Goal: Task Accomplishment & Management: Complete application form

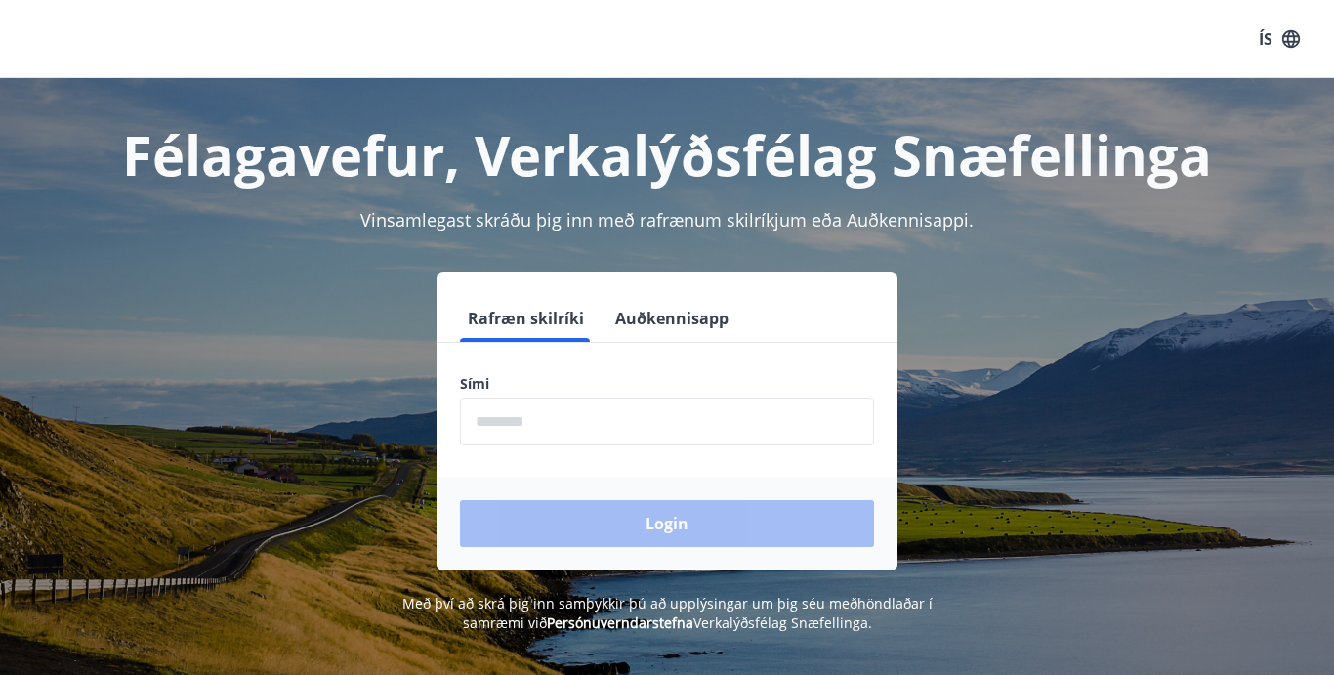
click at [1298, 33] on icon "button" at bounding box center [1291, 38] width 18 height 18
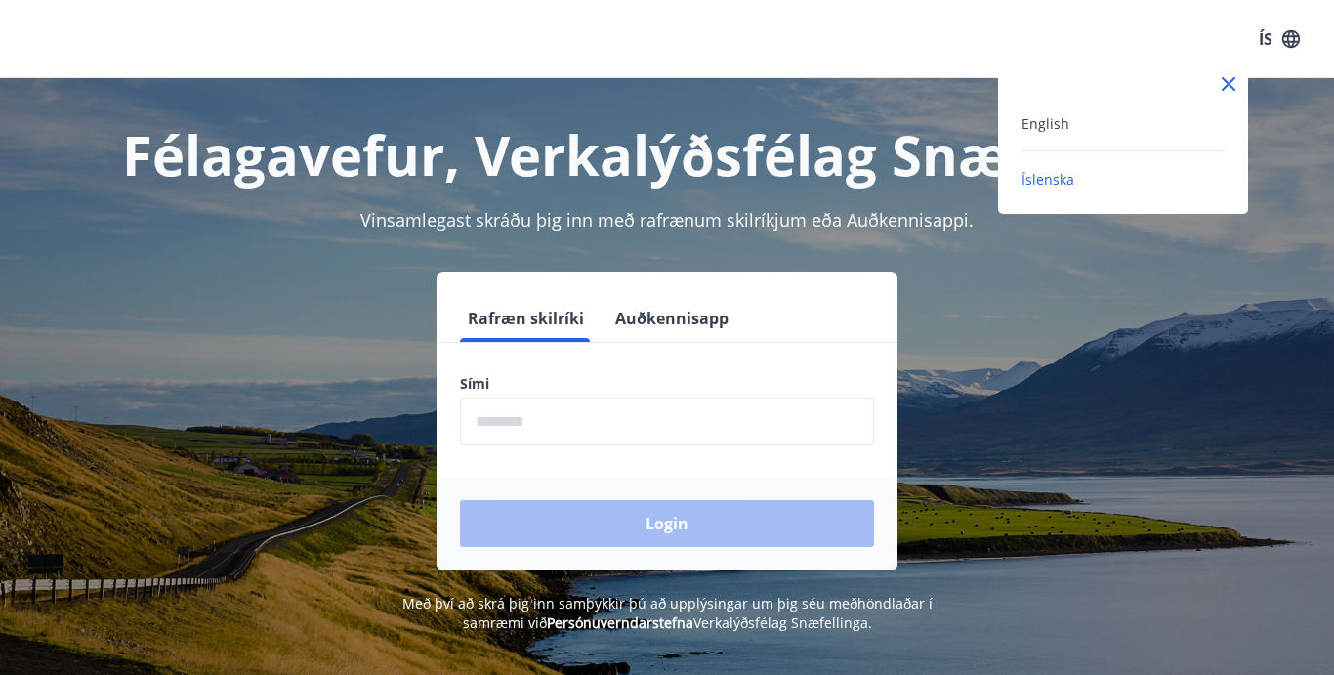
click at [1102, 125] on div "English" at bounding box center [1122, 122] width 203 height 23
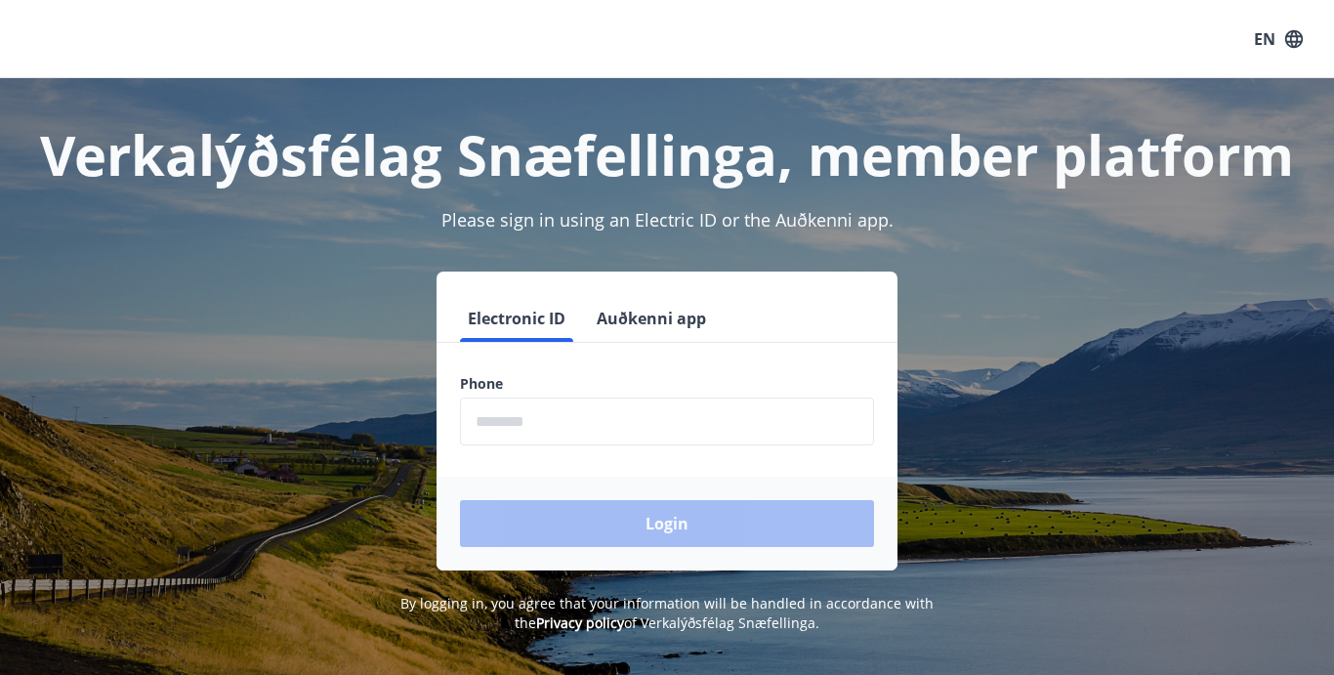
click at [539, 411] on input "phone" at bounding box center [667, 421] width 414 height 48
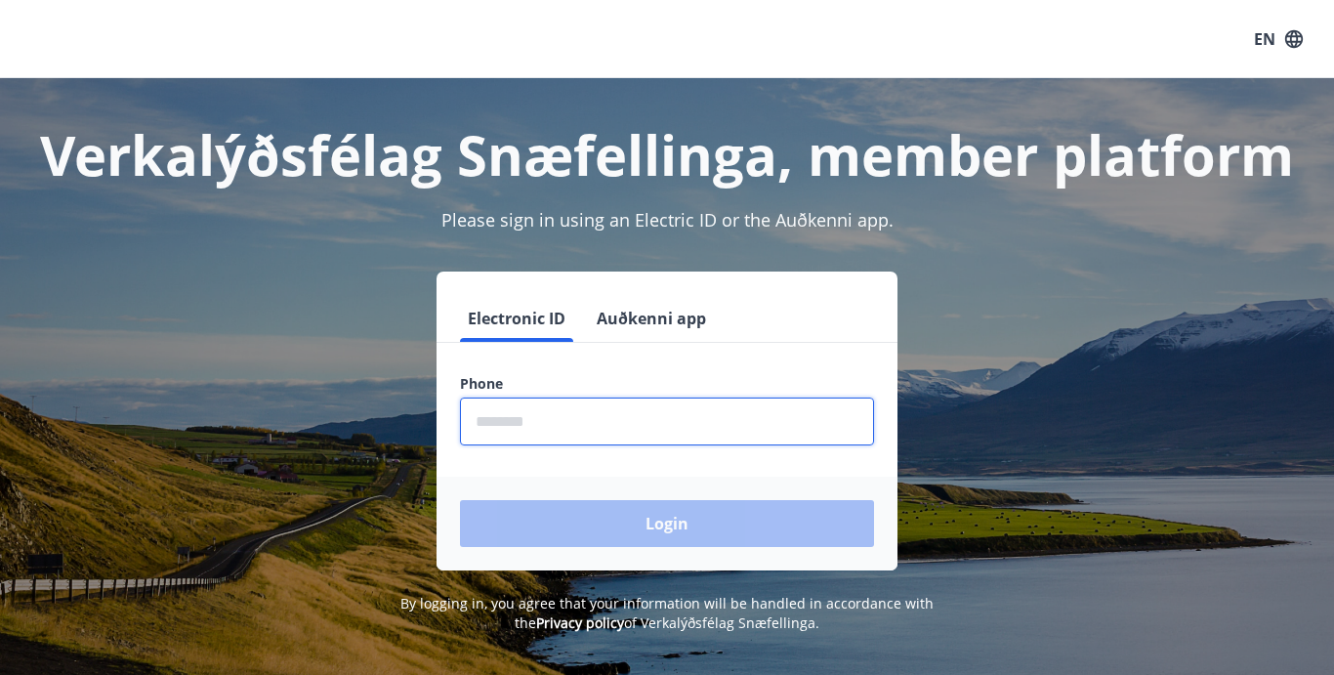
click at [539, 411] on input "phone" at bounding box center [667, 421] width 414 height 48
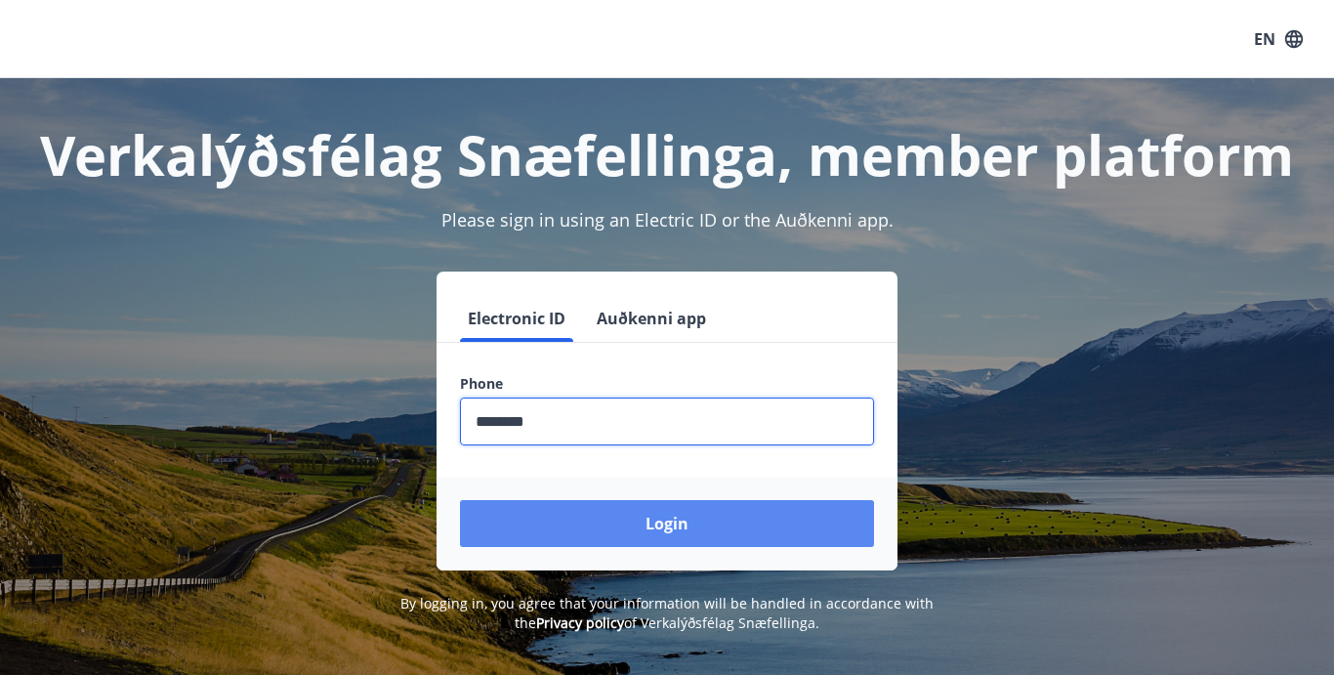
type input "********"
click at [665, 518] on button "Login" at bounding box center [667, 523] width 414 height 47
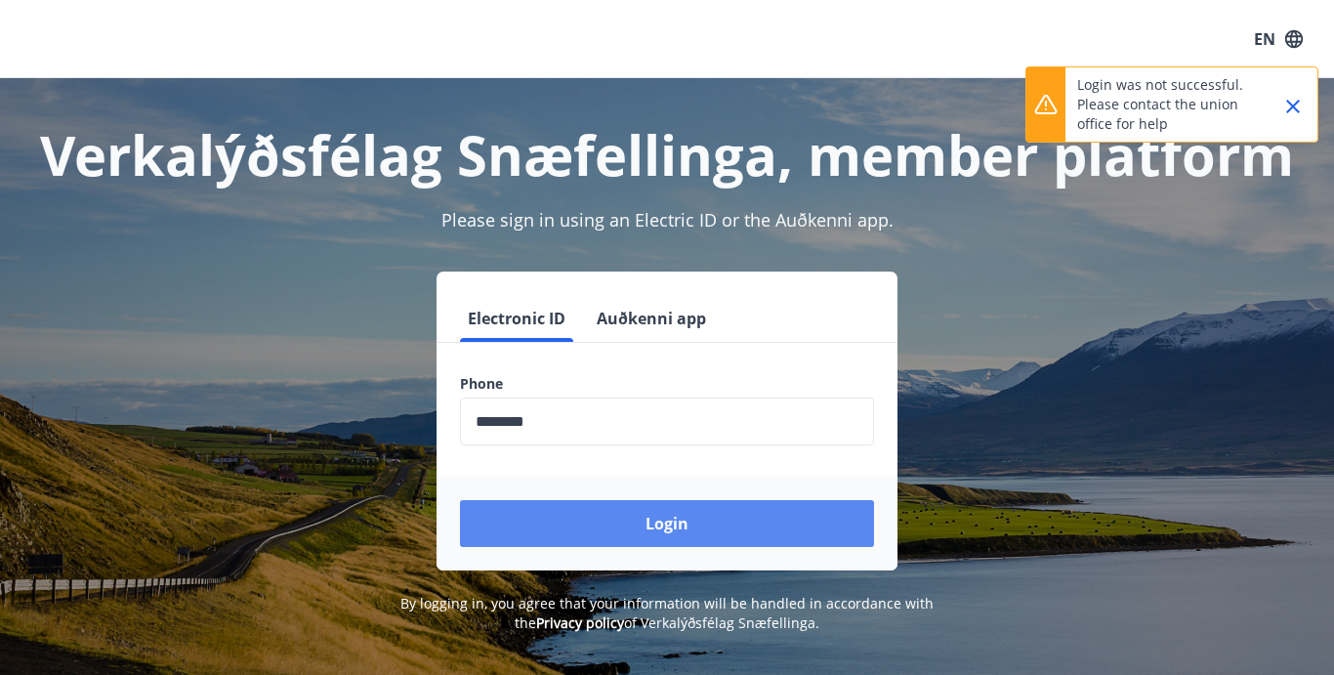
click at [658, 523] on button "Login" at bounding box center [667, 523] width 414 height 47
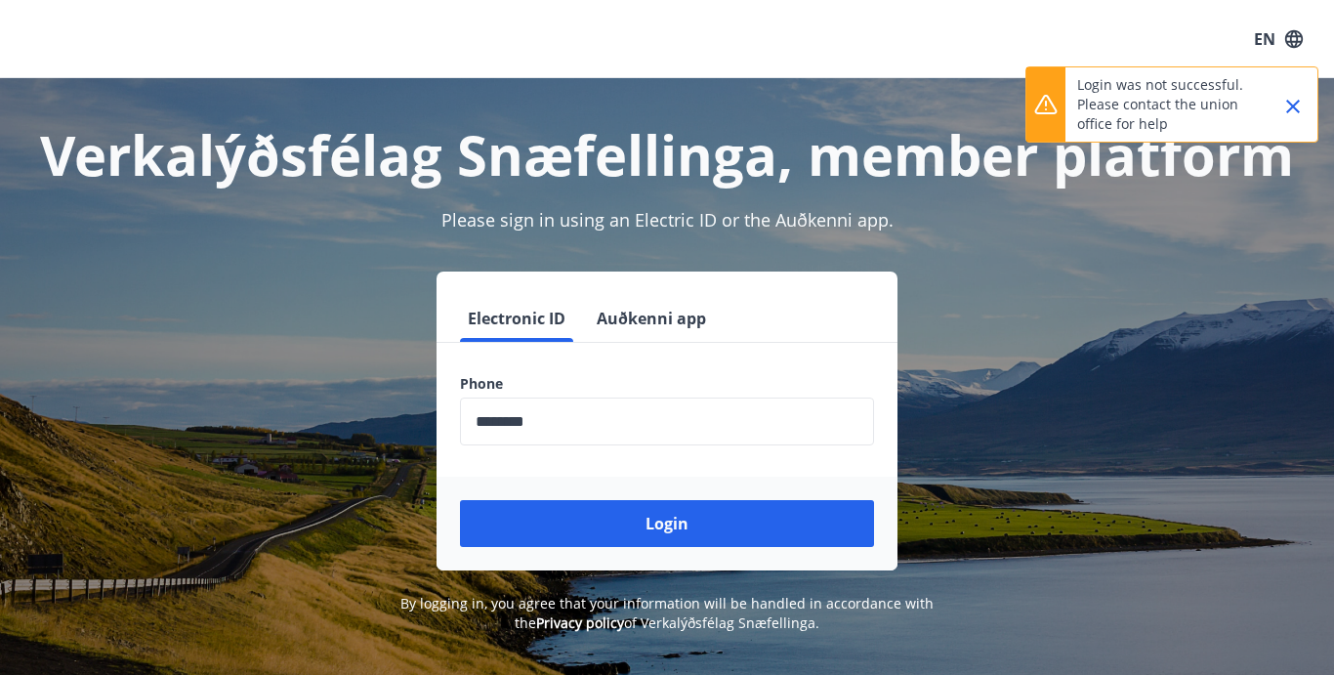
click at [646, 319] on button "Auðkenni app" at bounding box center [651, 318] width 125 height 47
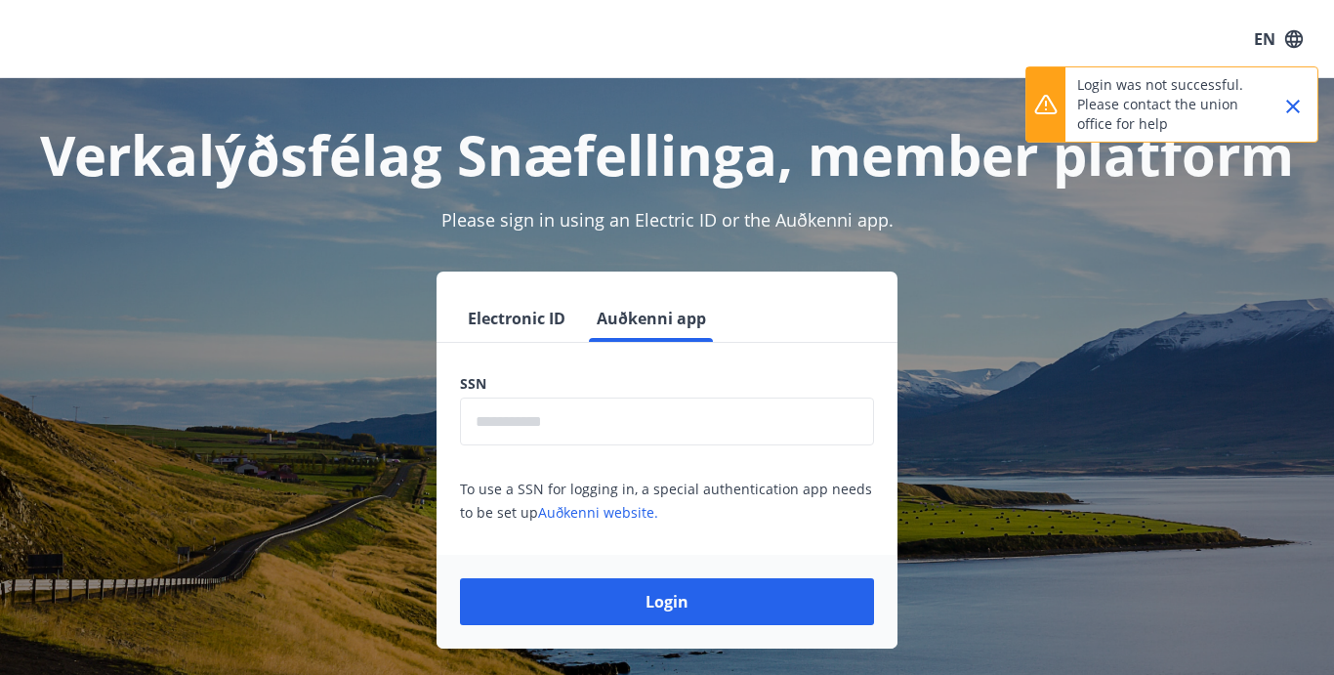
click at [543, 425] on input "text" at bounding box center [667, 421] width 414 height 48
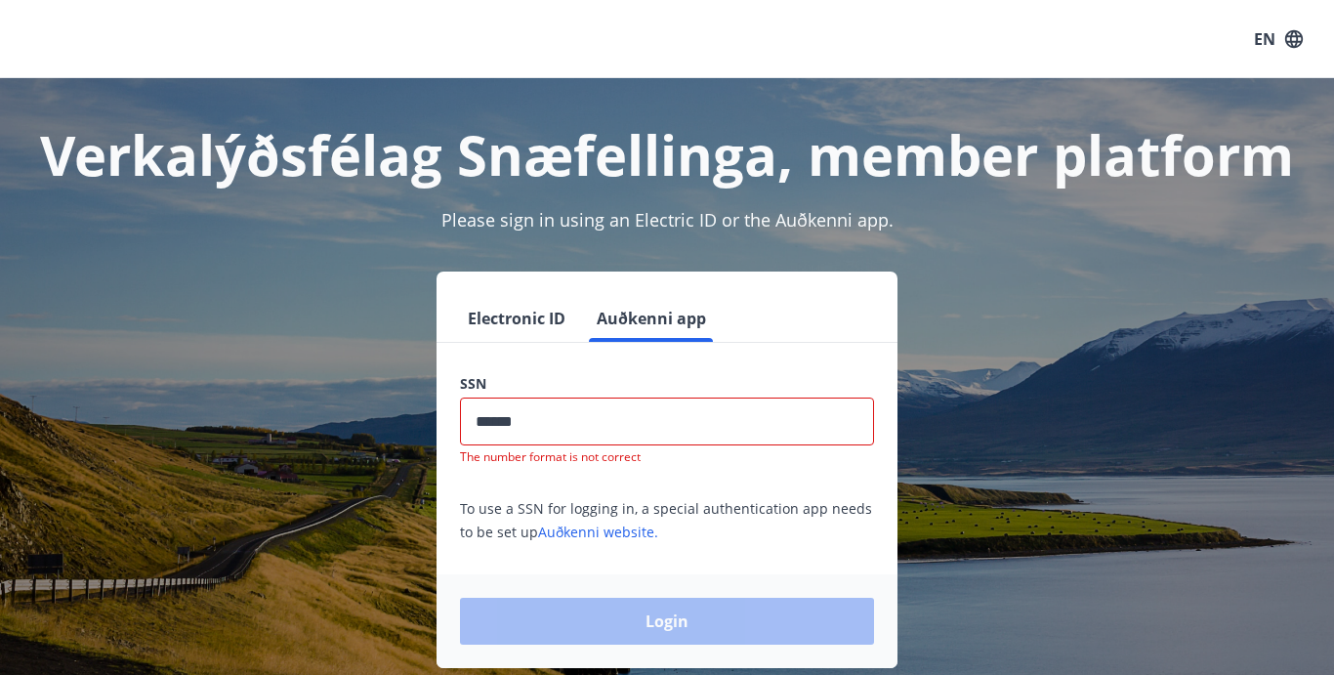
type input "********"
click at [632, 637] on div "Login" at bounding box center [667, 621] width 461 height 94
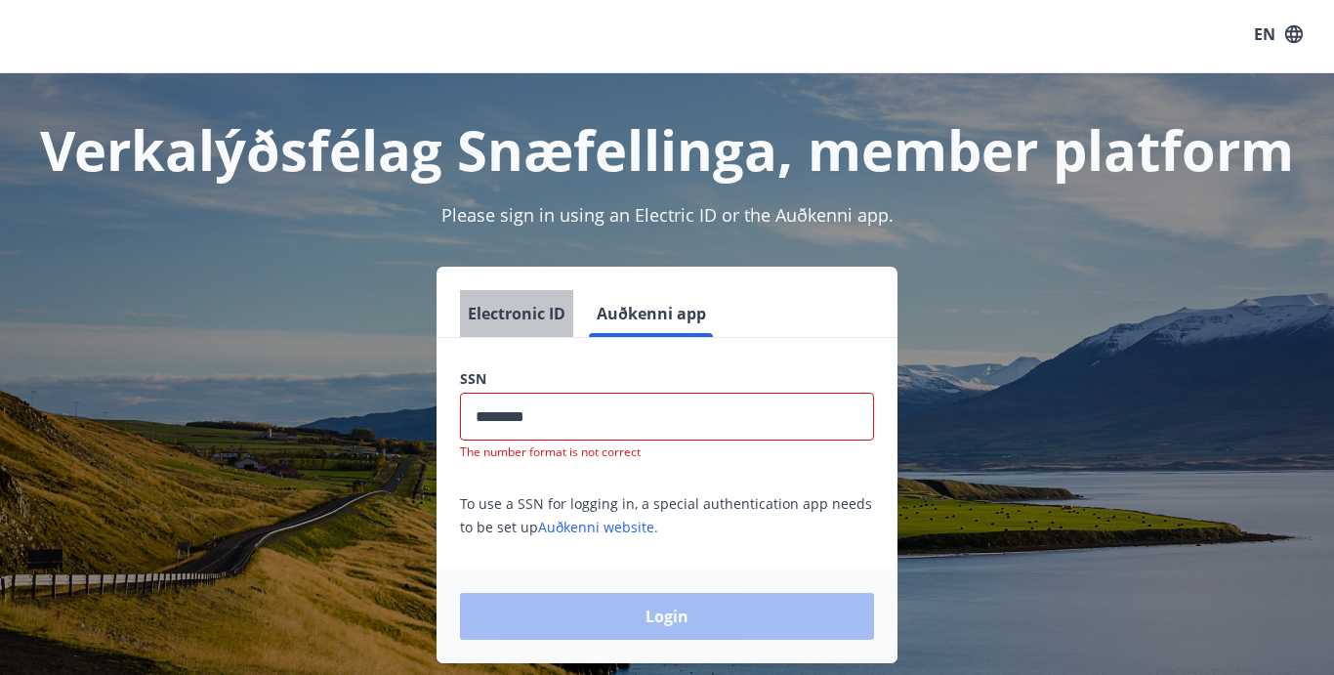
click at [517, 319] on button "Electronic ID" at bounding box center [516, 313] width 113 height 47
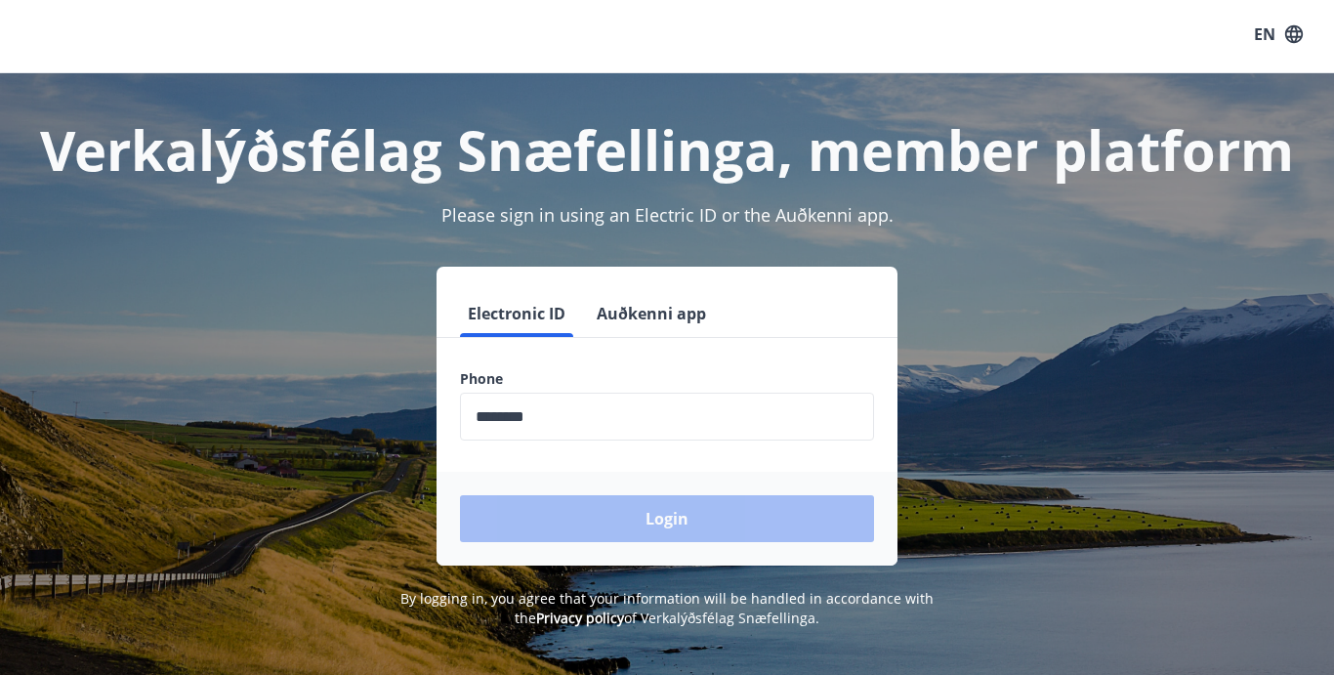
click at [589, 429] on input "phone" at bounding box center [667, 417] width 414 height 48
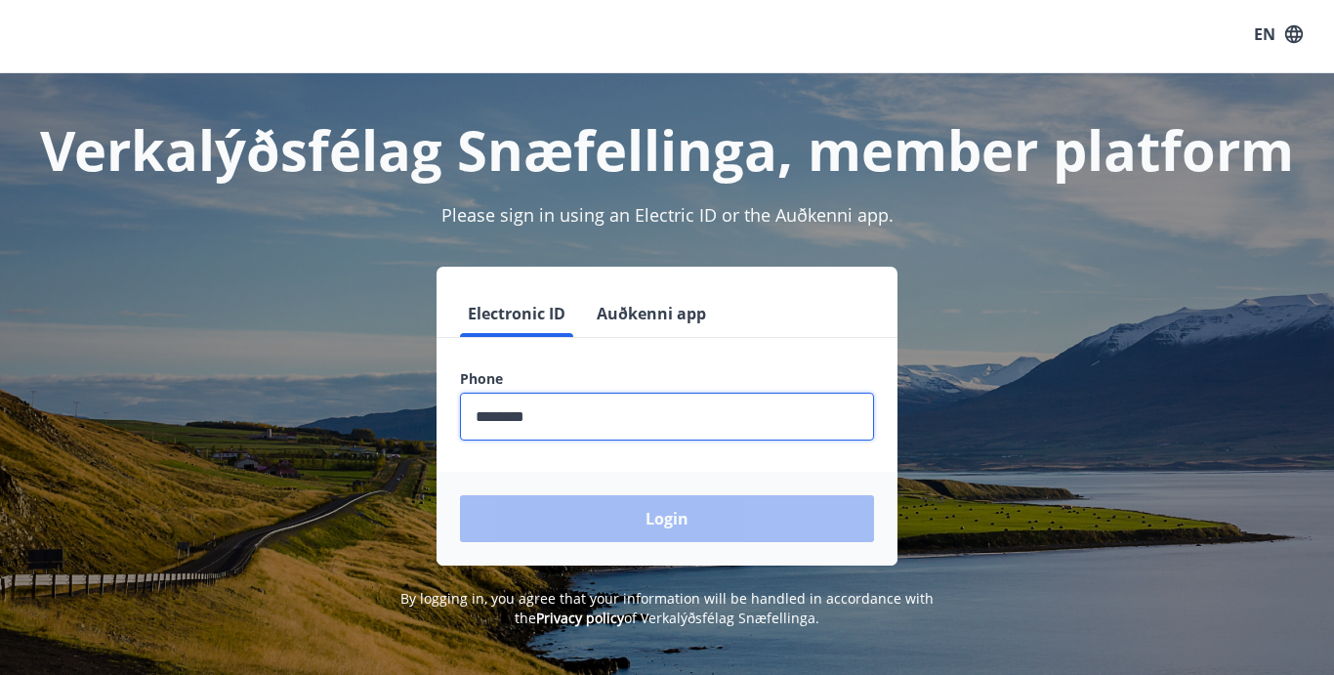
click at [579, 531] on div "Login" at bounding box center [667, 519] width 461 height 94
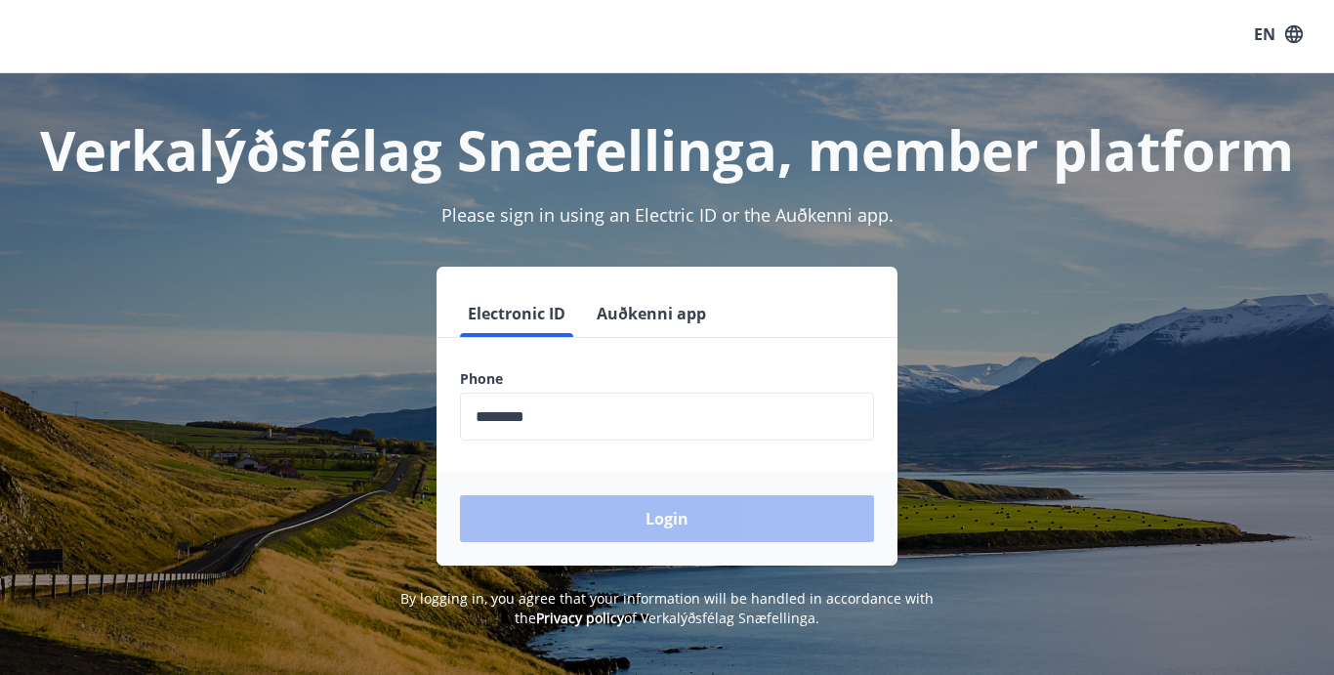
click at [574, 511] on div "Login" at bounding box center [667, 519] width 461 height 94
click at [573, 416] on input "phone" at bounding box center [667, 417] width 414 height 48
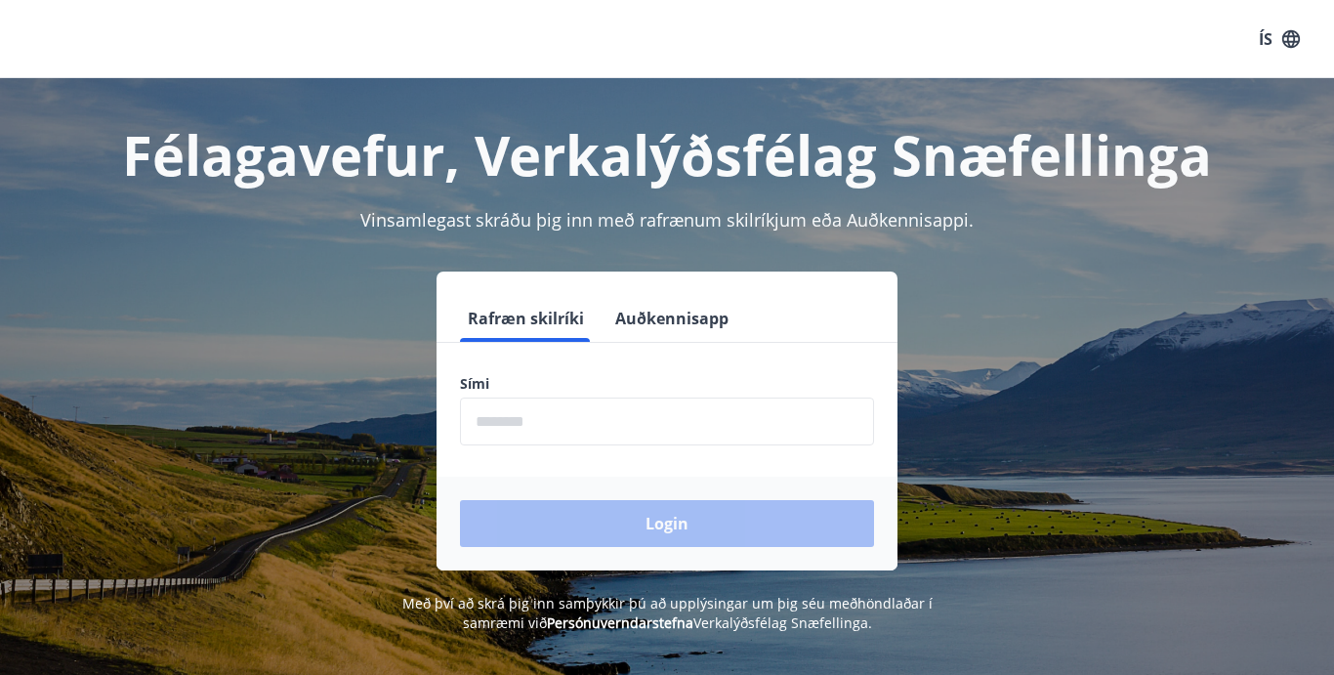
click at [1296, 40] on icon "button" at bounding box center [1290, 38] width 21 height 21
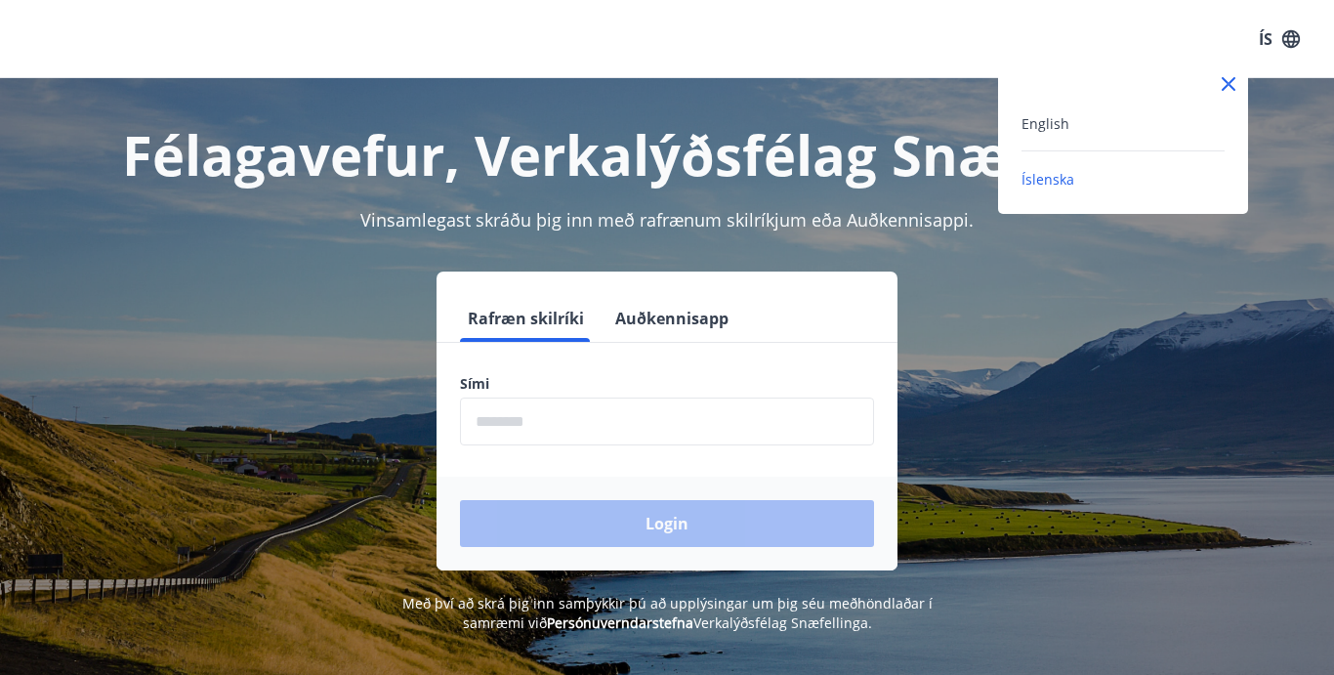
click at [1111, 116] on div "English" at bounding box center [1122, 122] width 203 height 23
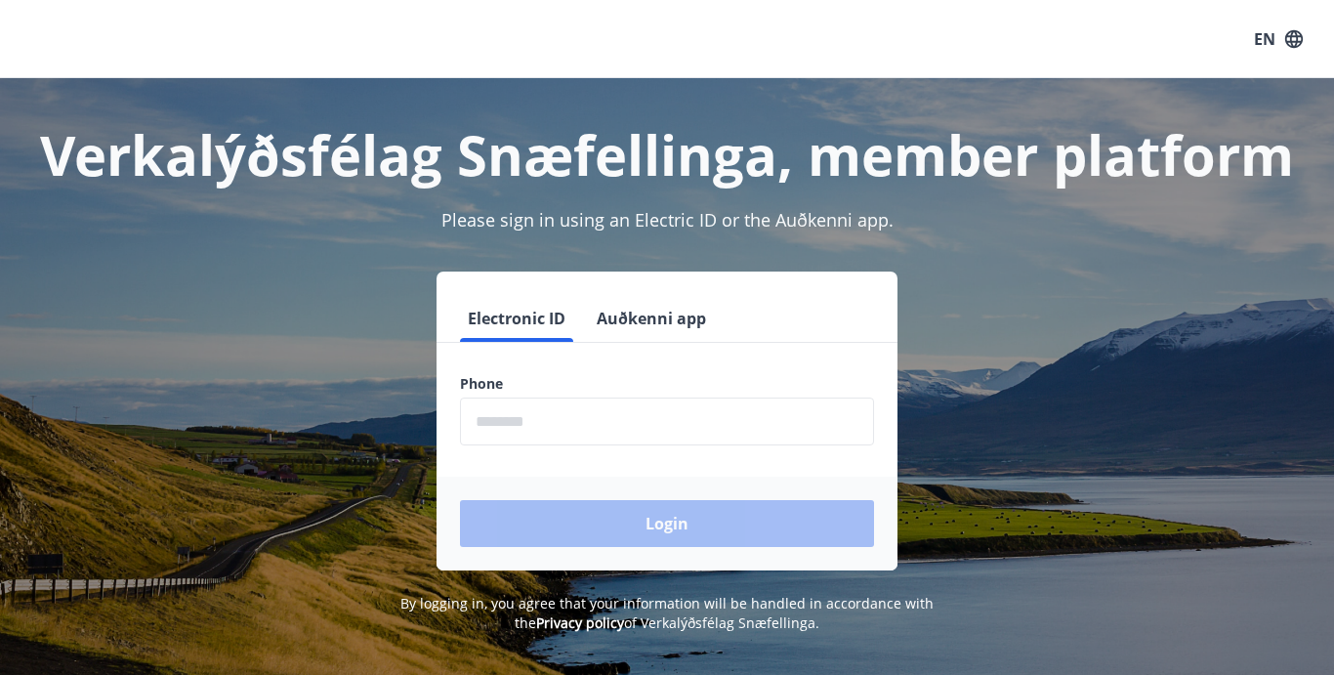
click at [623, 314] on button "Auðkenni app" at bounding box center [651, 318] width 125 height 47
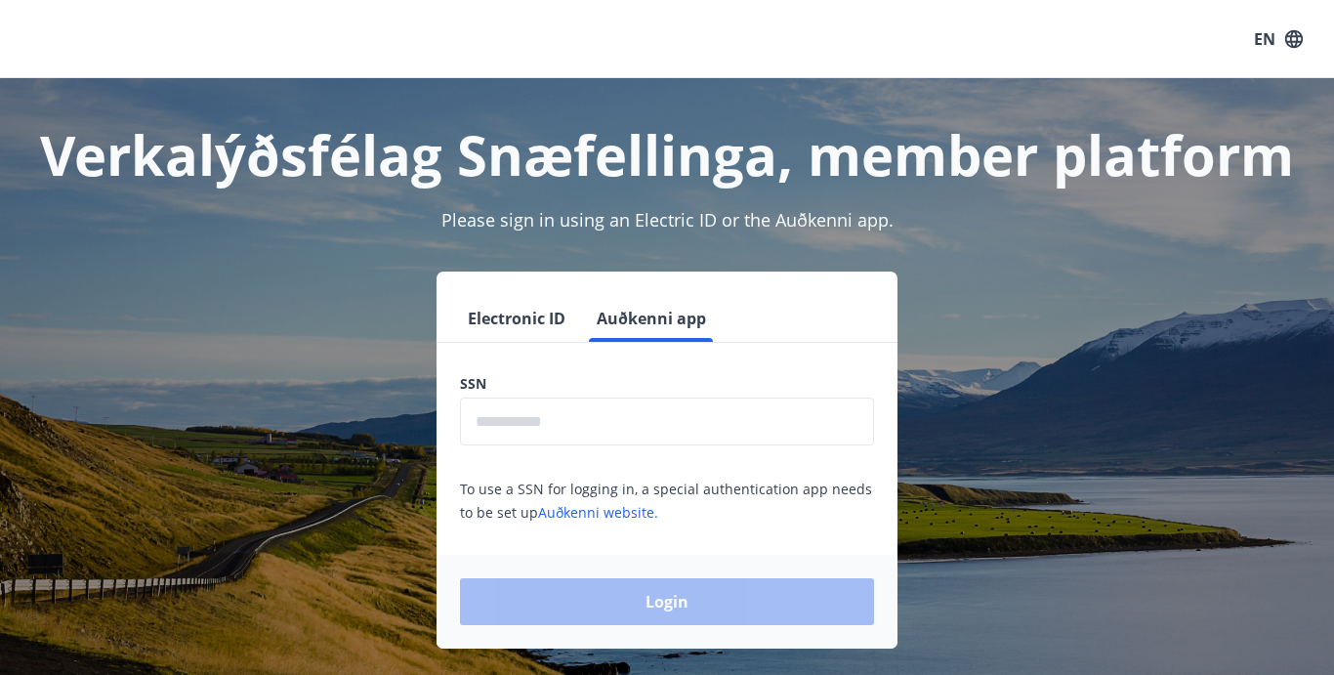
click at [533, 321] on button "Electronic ID" at bounding box center [516, 318] width 113 height 47
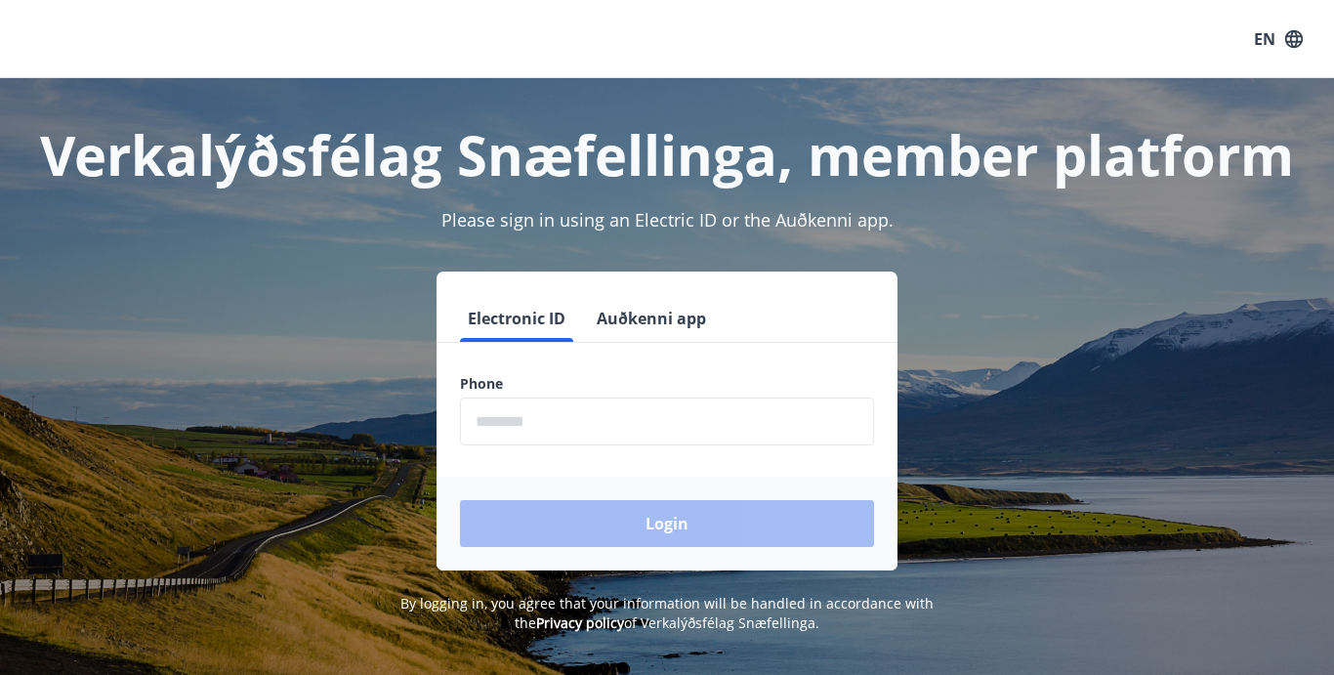
click at [536, 430] on input "phone" at bounding box center [667, 421] width 414 height 48
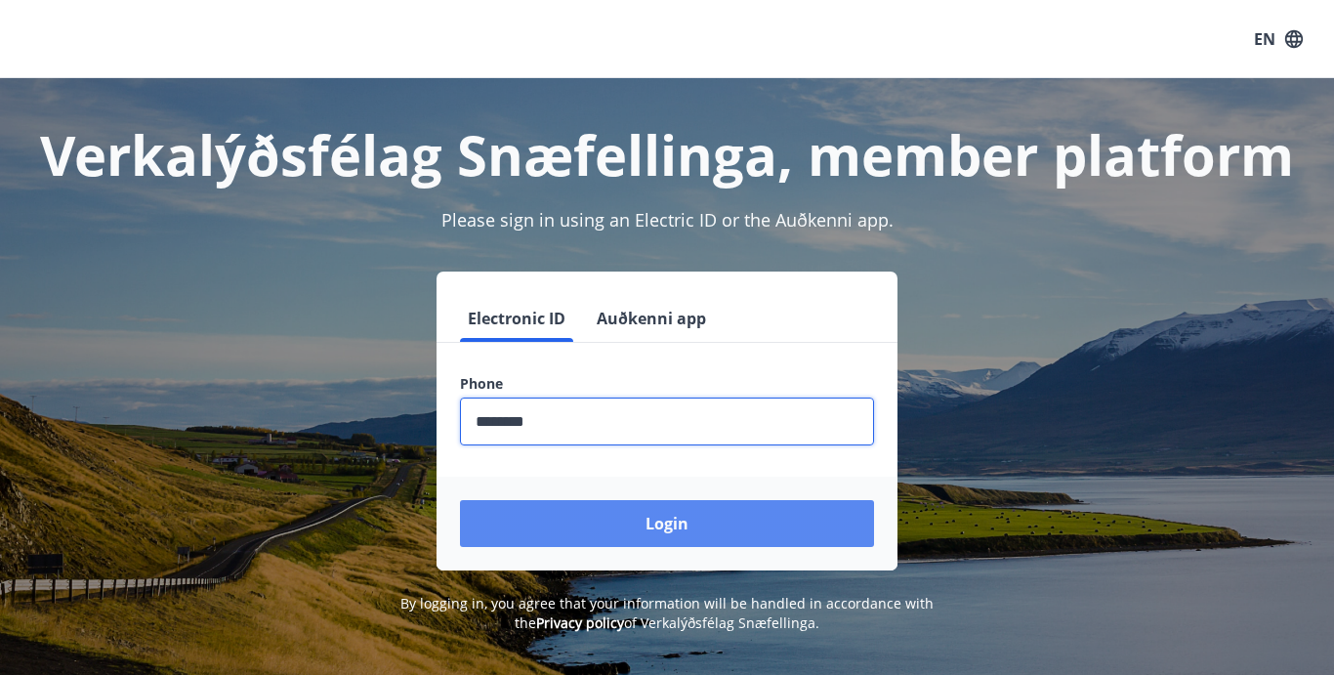
type input "********"
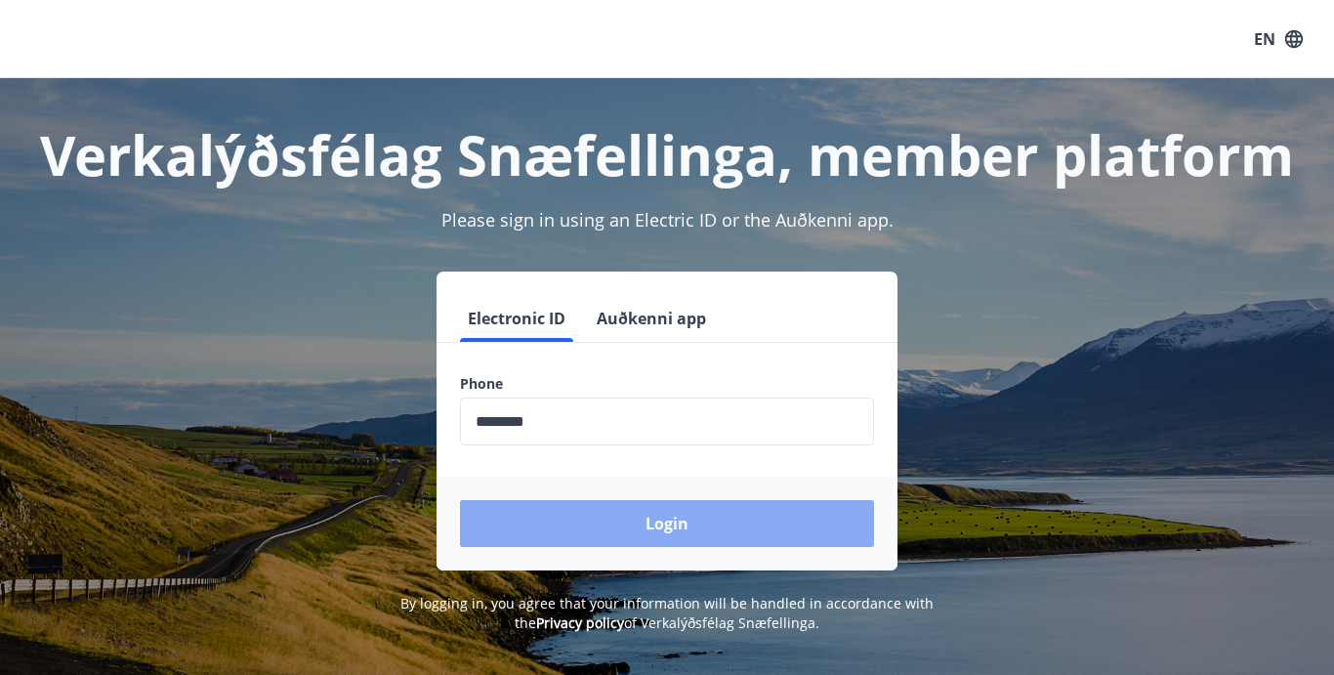
click at [649, 514] on button "Login" at bounding box center [667, 523] width 414 height 47
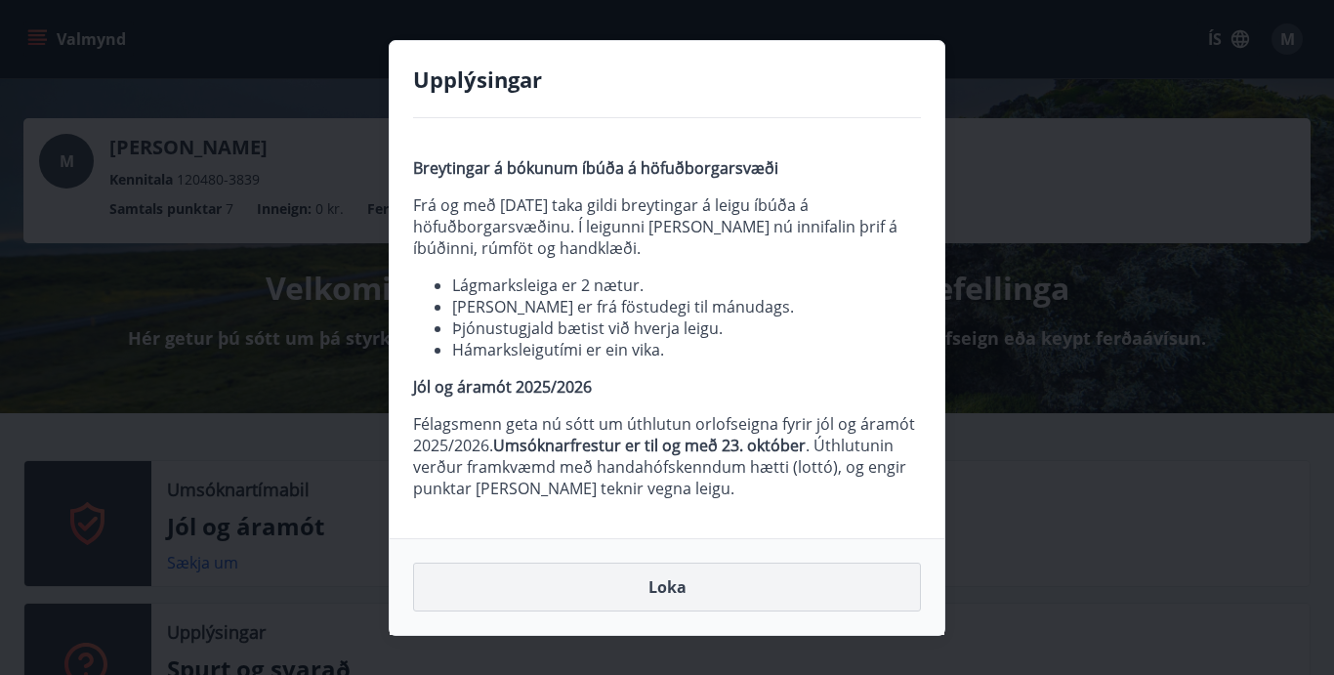
click at [669, 602] on button "Loka" at bounding box center [667, 586] width 508 height 49
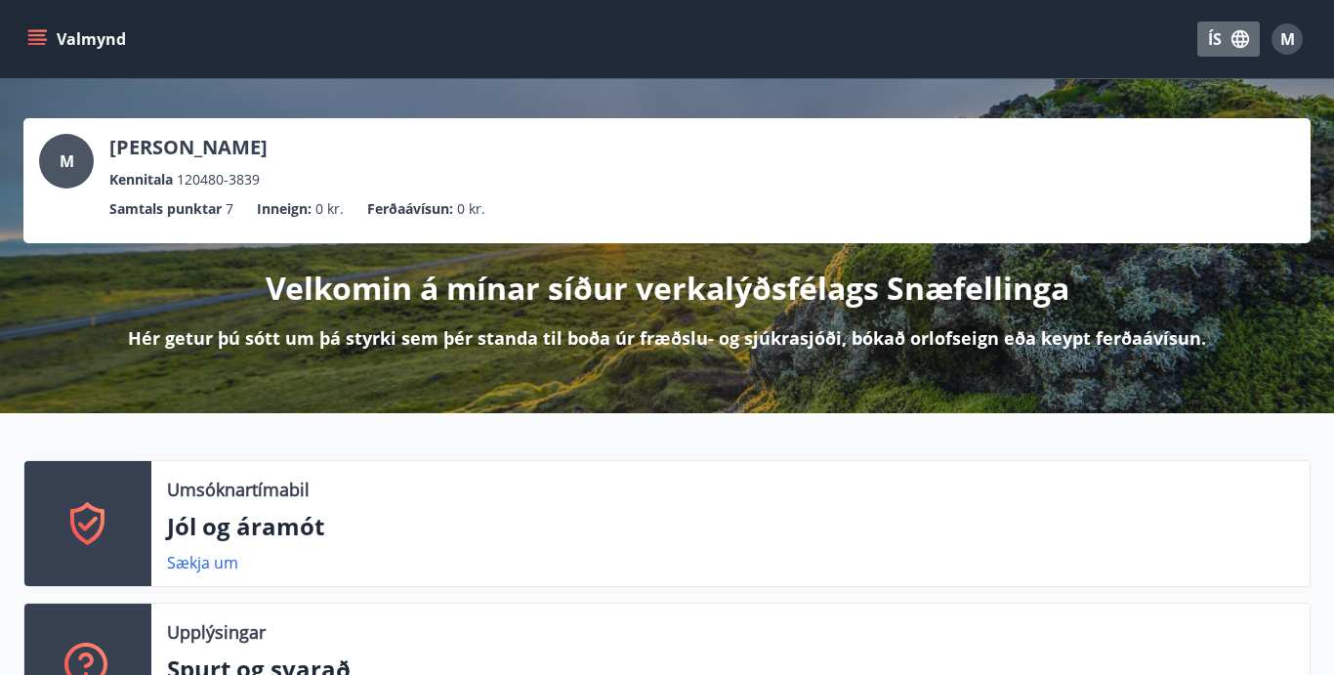
click at [1235, 31] on icon "button" at bounding box center [1239, 38] width 21 height 21
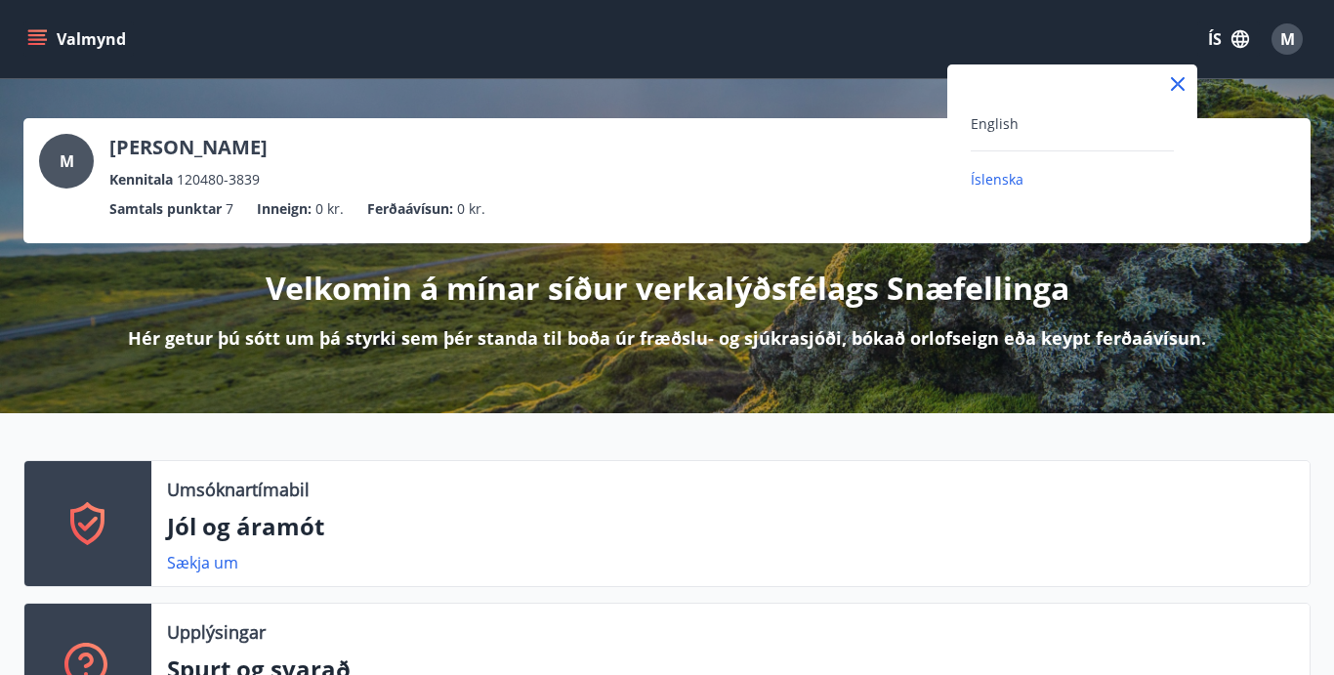
click at [1059, 120] on div "English" at bounding box center [1072, 122] width 203 height 23
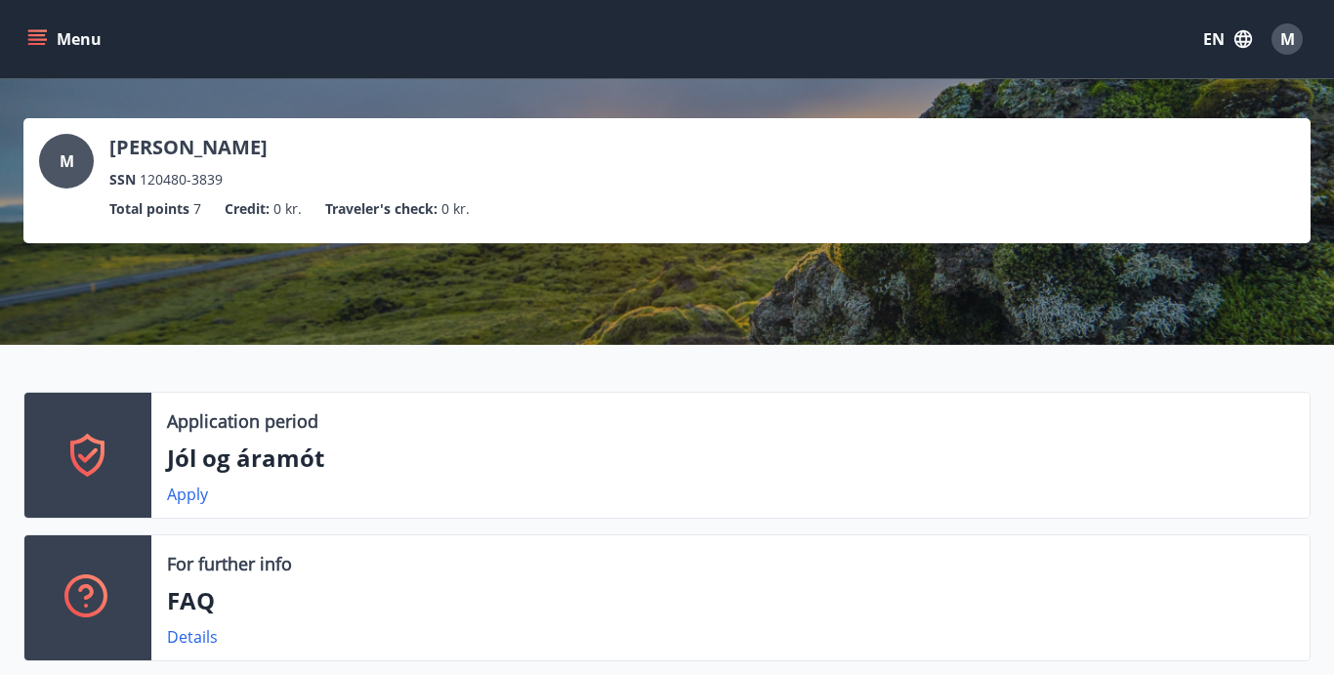
click at [39, 34] on icon "menu" at bounding box center [37, 35] width 18 height 2
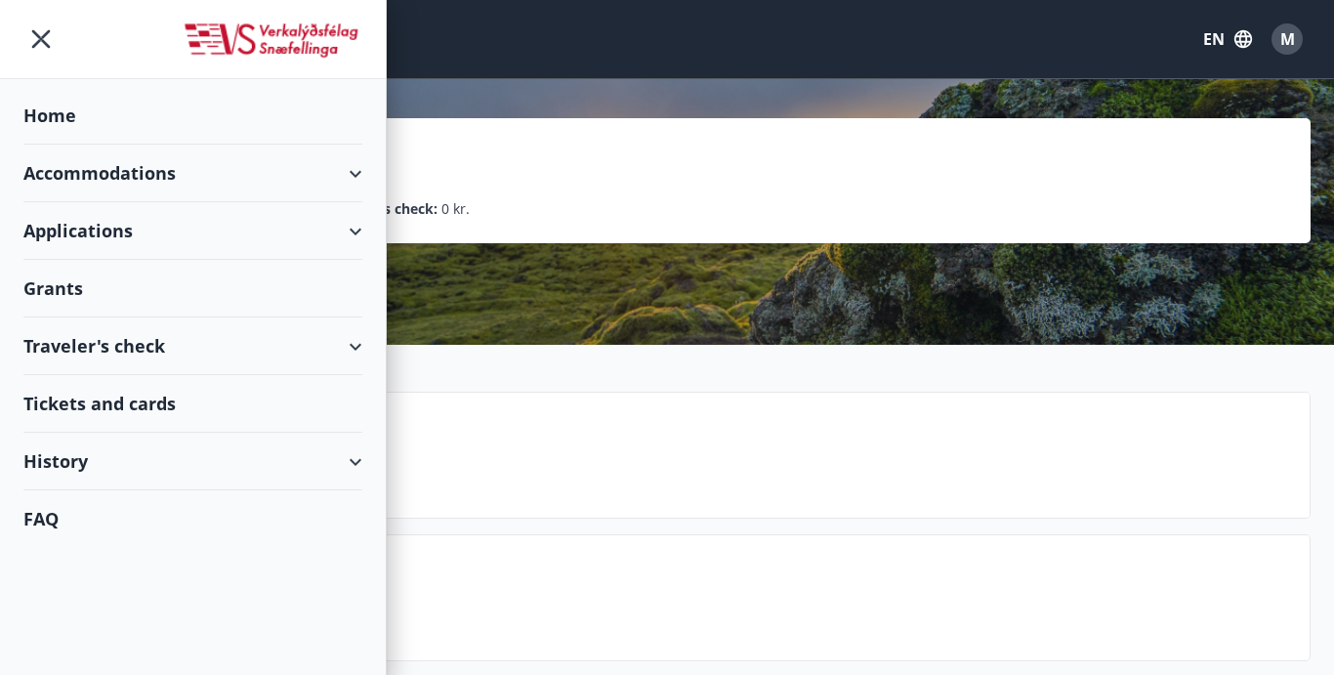
click at [108, 236] on div "Applications" at bounding box center [192, 231] width 339 height 58
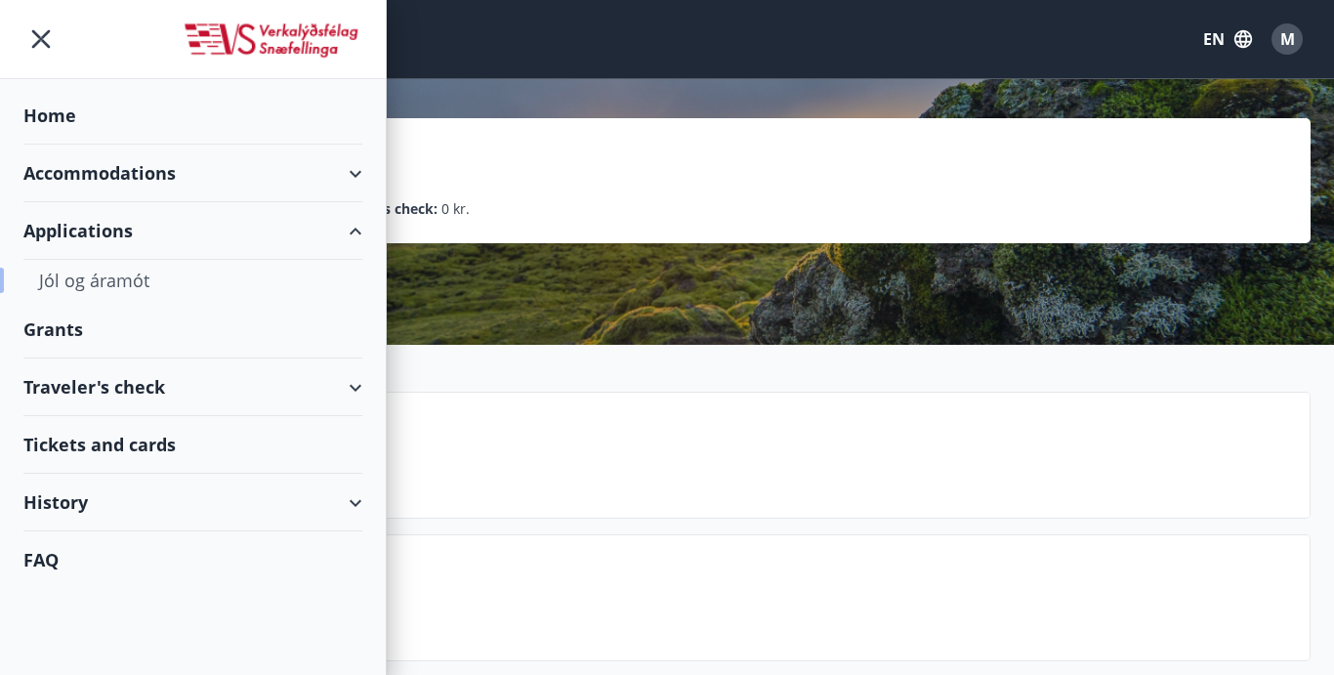
click at [102, 283] on div "Jól og áramót" at bounding box center [193, 280] width 308 height 41
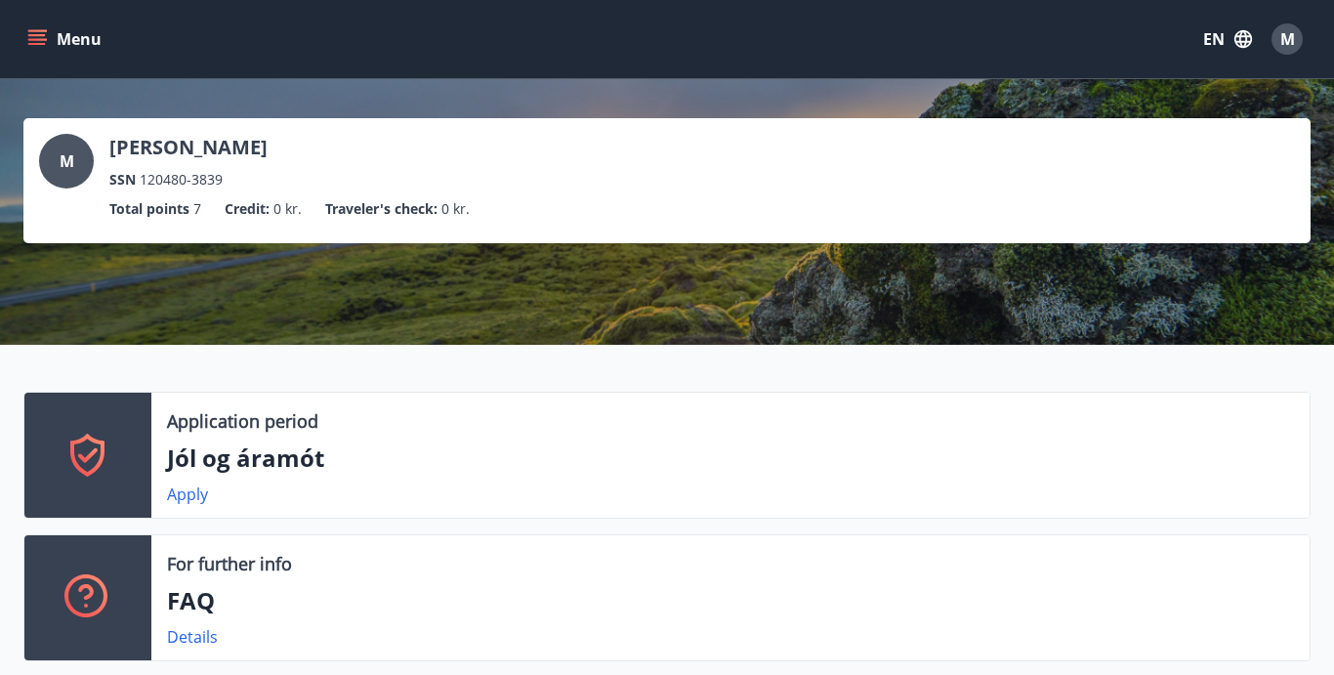
click at [33, 46] on icon "menu" at bounding box center [37, 39] width 20 height 20
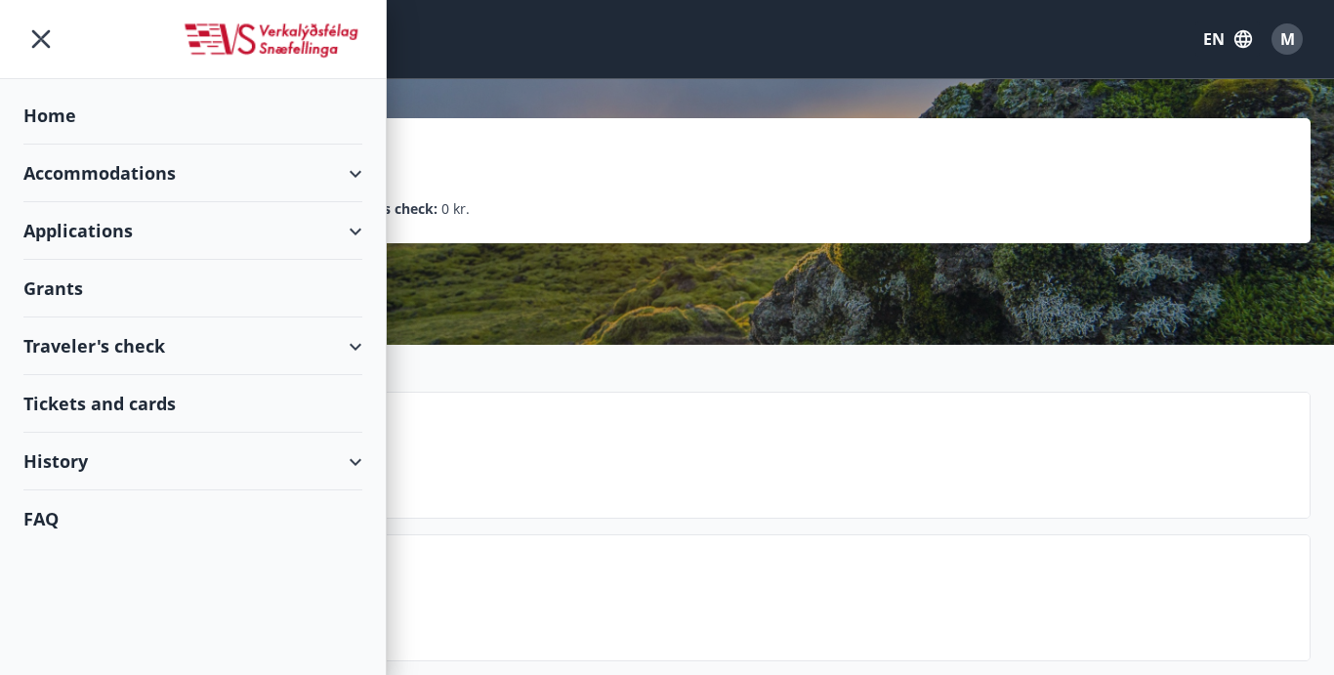
click at [45, 289] on div "Grants" at bounding box center [192, 289] width 339 height 58
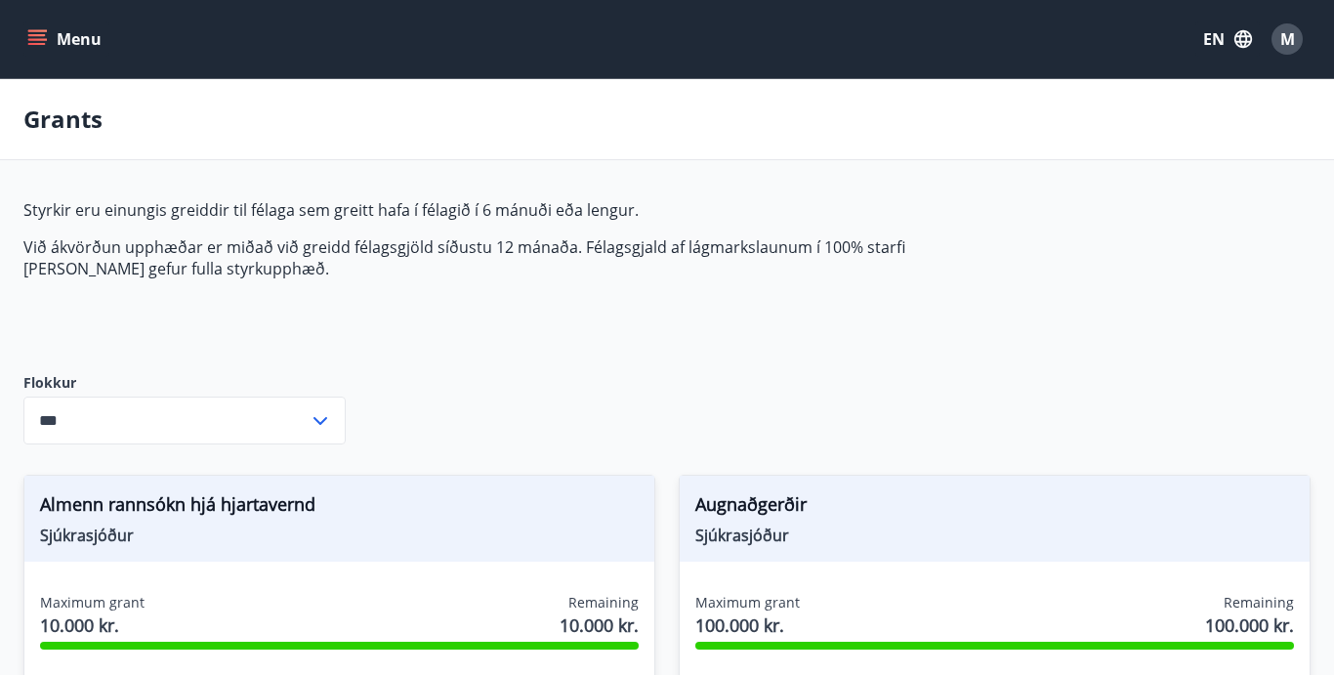
type input "***"
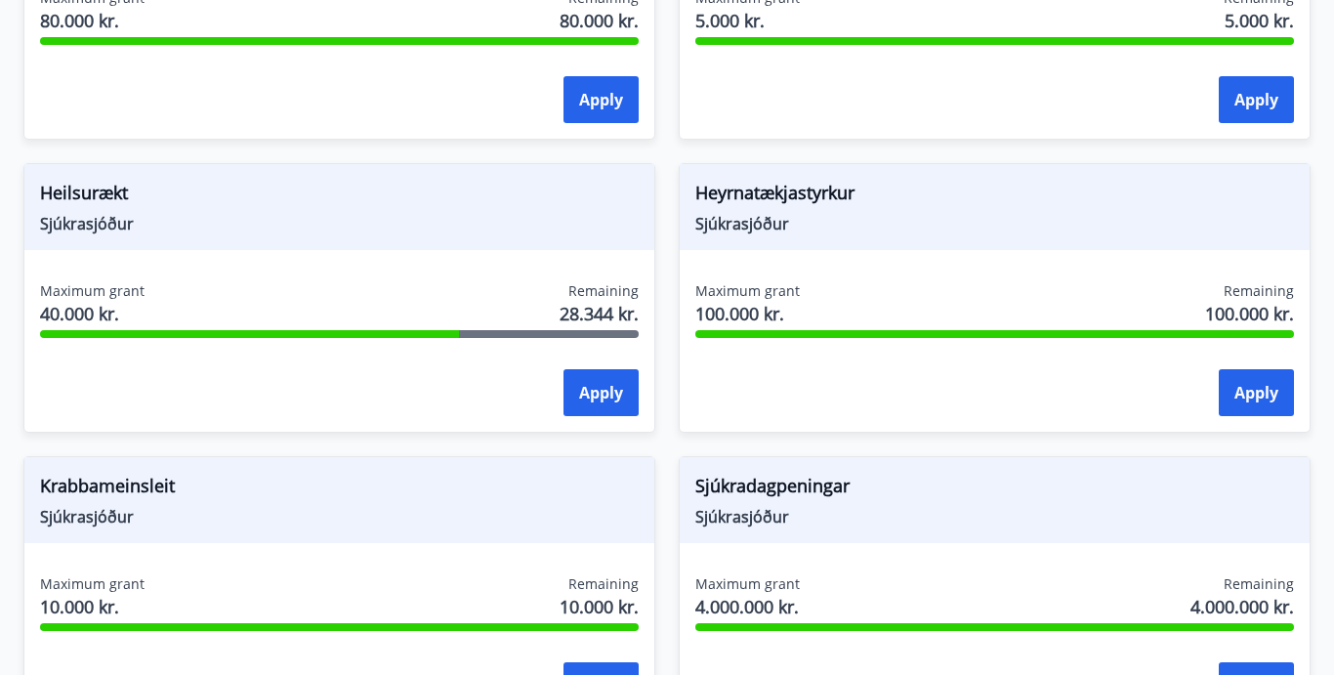
scroll to position [1191, 0]
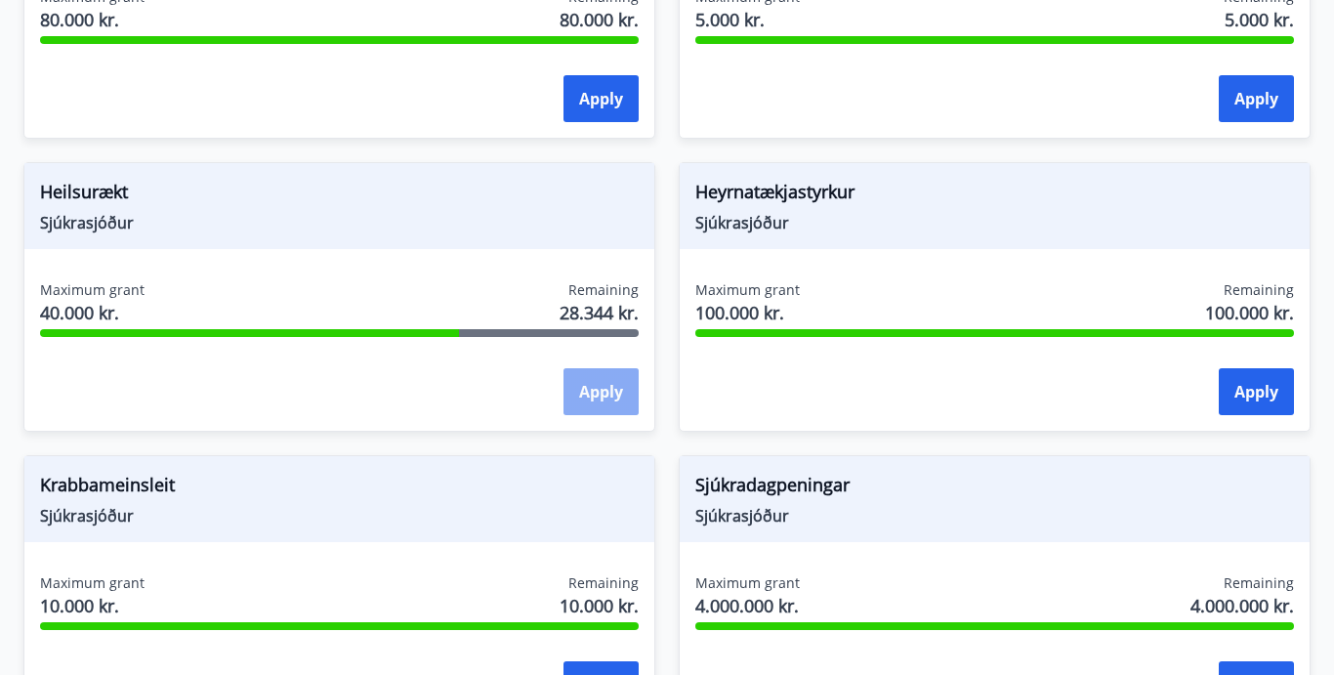
click at [602, 386] on button "Apply" at bounding box center [600, 391] width 75 height 47
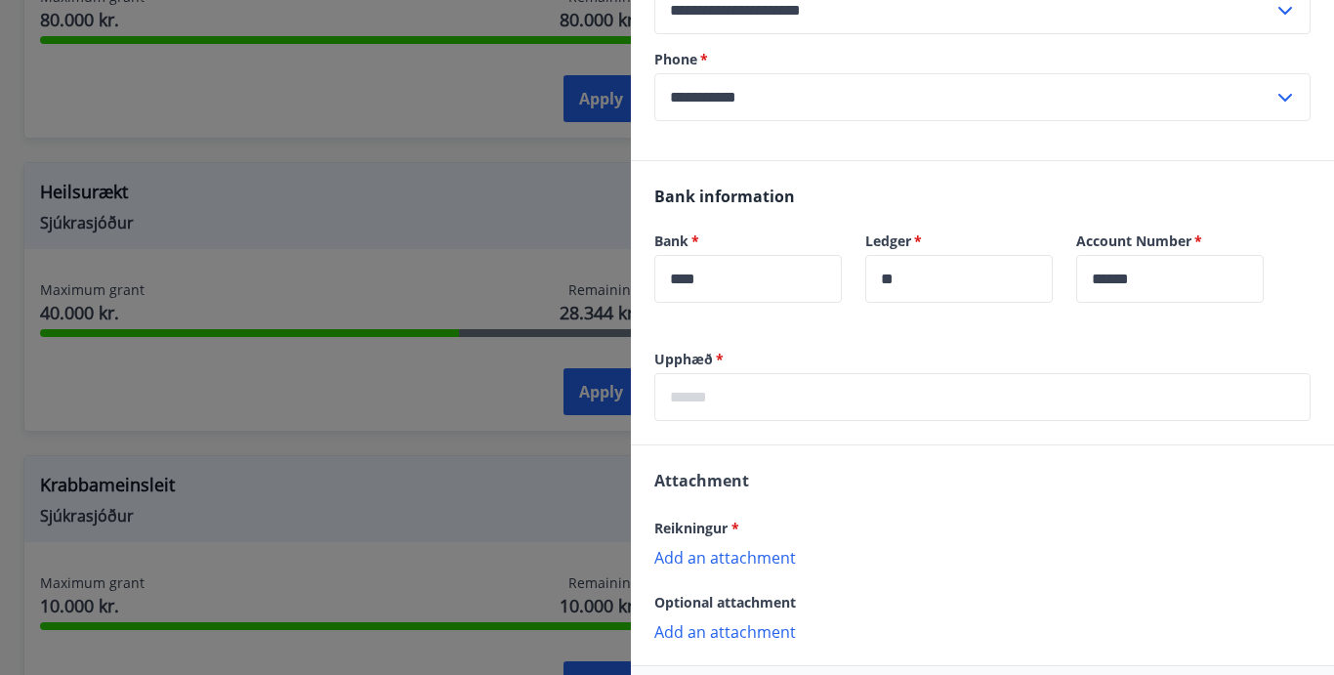
scroll to position [397, 0]
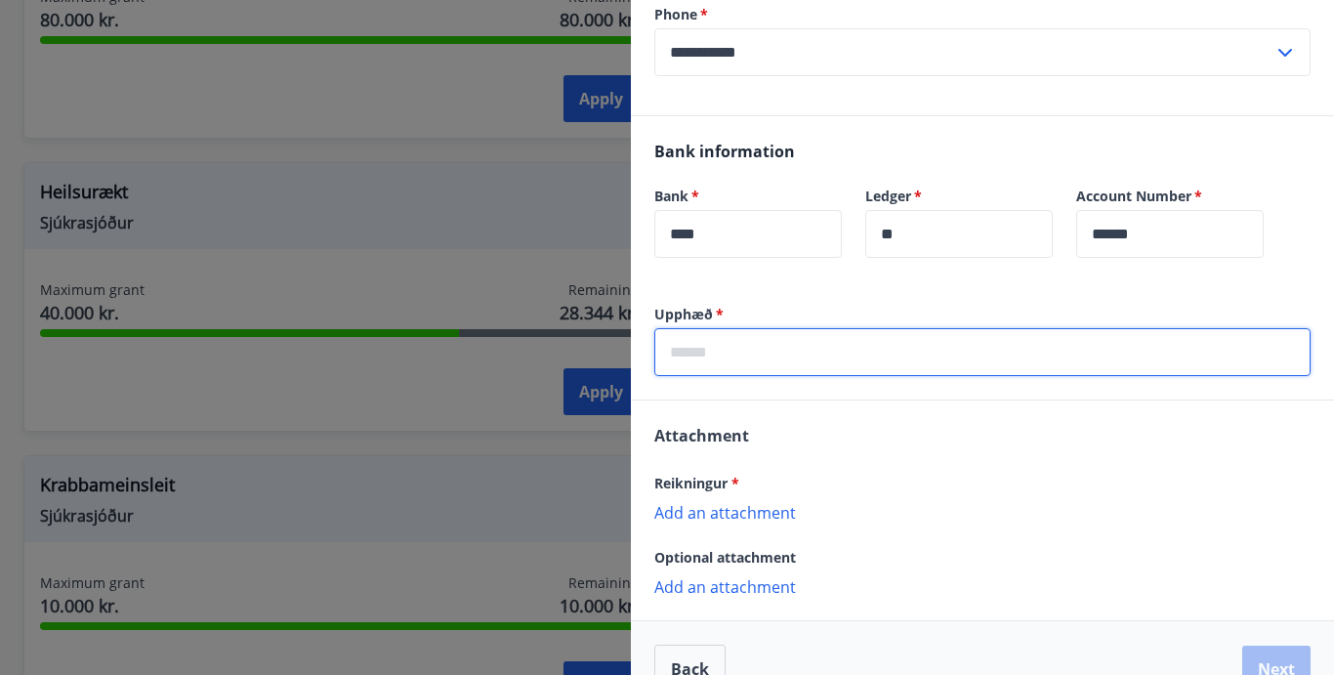
click at [775, 351] on input "text" at bounding box center [982, 352] width 656 height 48
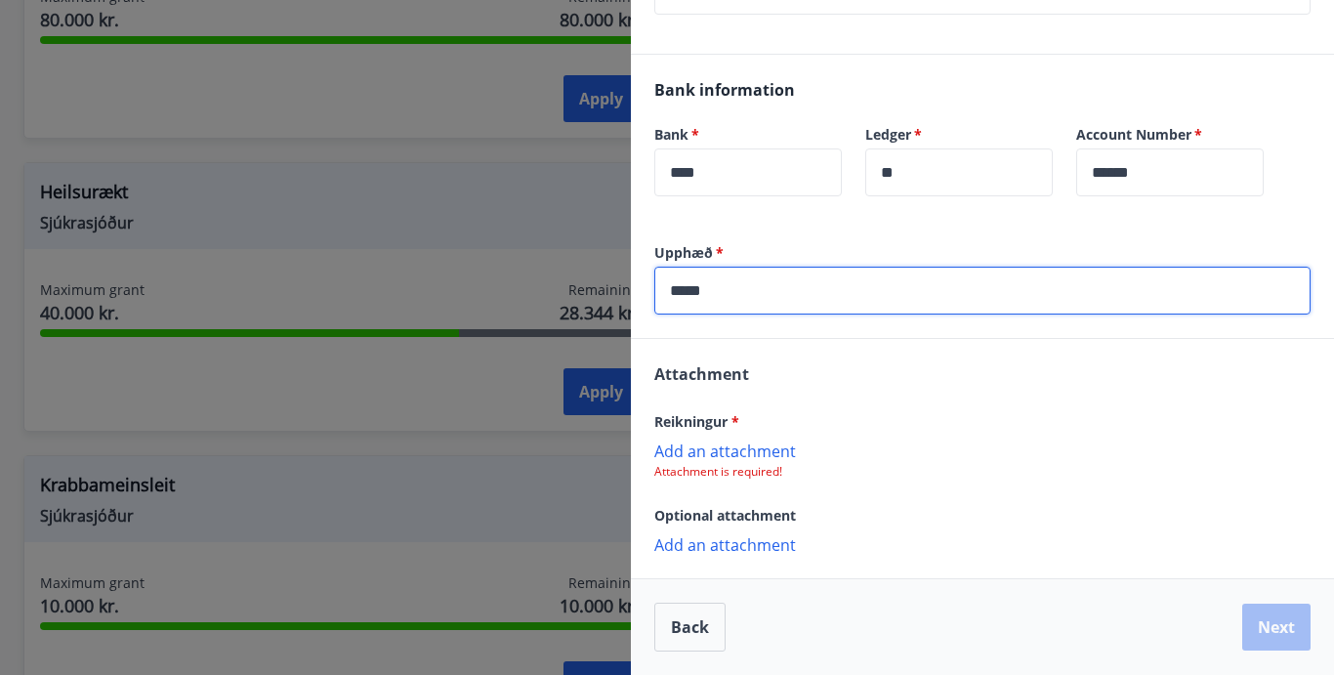
scroll to position [459, 0]
type input "*****"
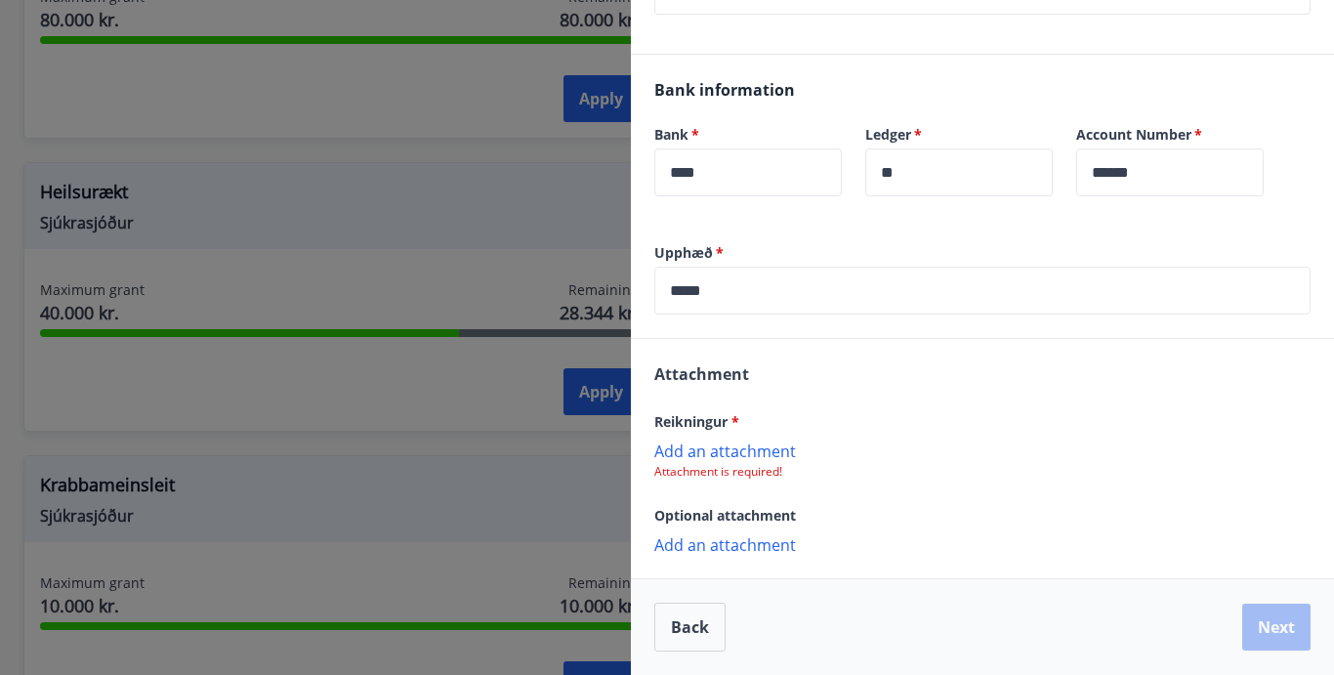
click at [693, 453] on p "Add an attachment" at bounding box center [982, 450] width 656 height 20
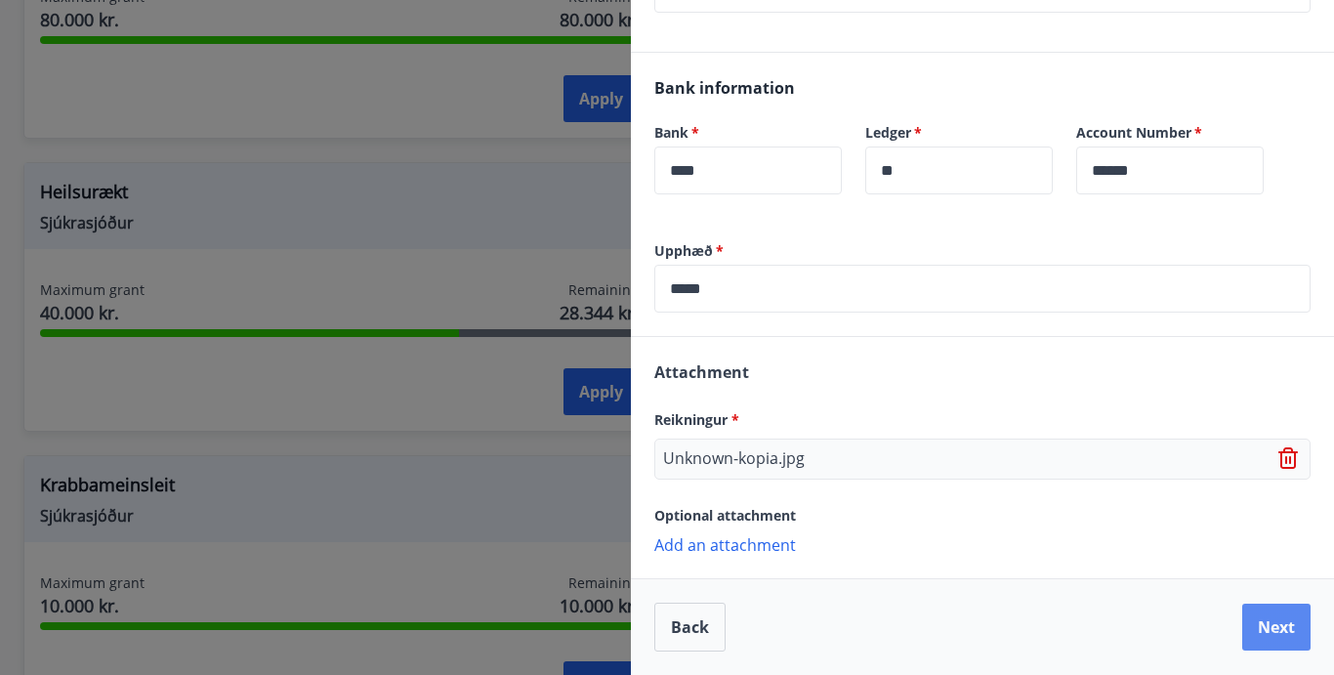
scroll to position [461, 0]
click at [1272, 622] on button "Next" at bounding box center [1276, 627] width 68 height 47
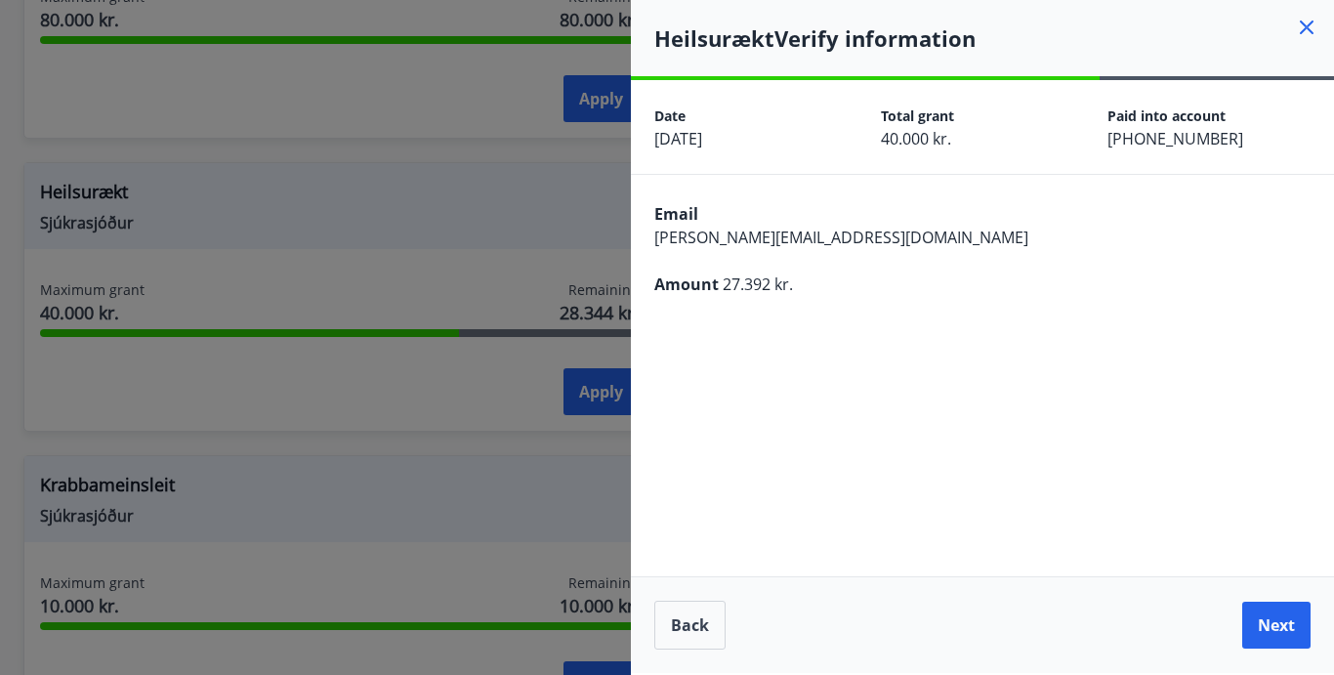
scroll to position [0, 0]
click at [1272, 622] on button "Next" at bounding box center [1276, 625] width 68 height 47
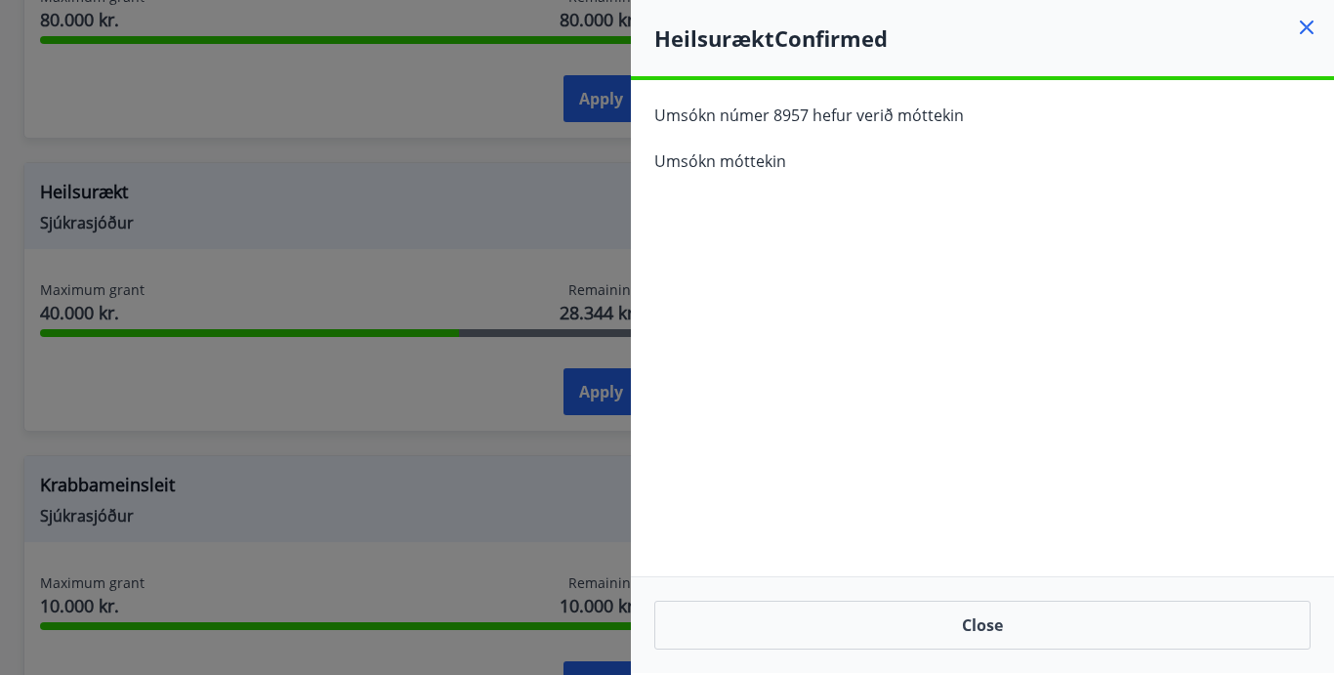
click at [1310, 23] on icon at bounding box center [1307, 28] width 14 height 14
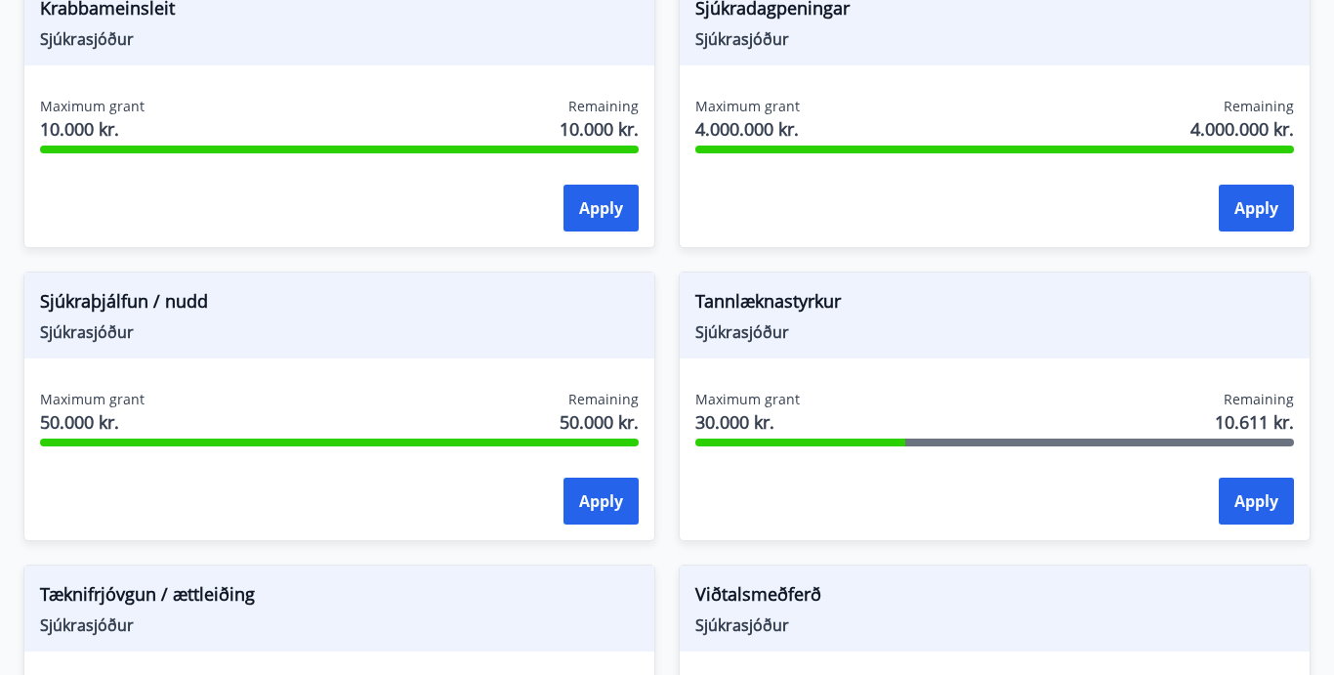
scroll to position [1670, 0]
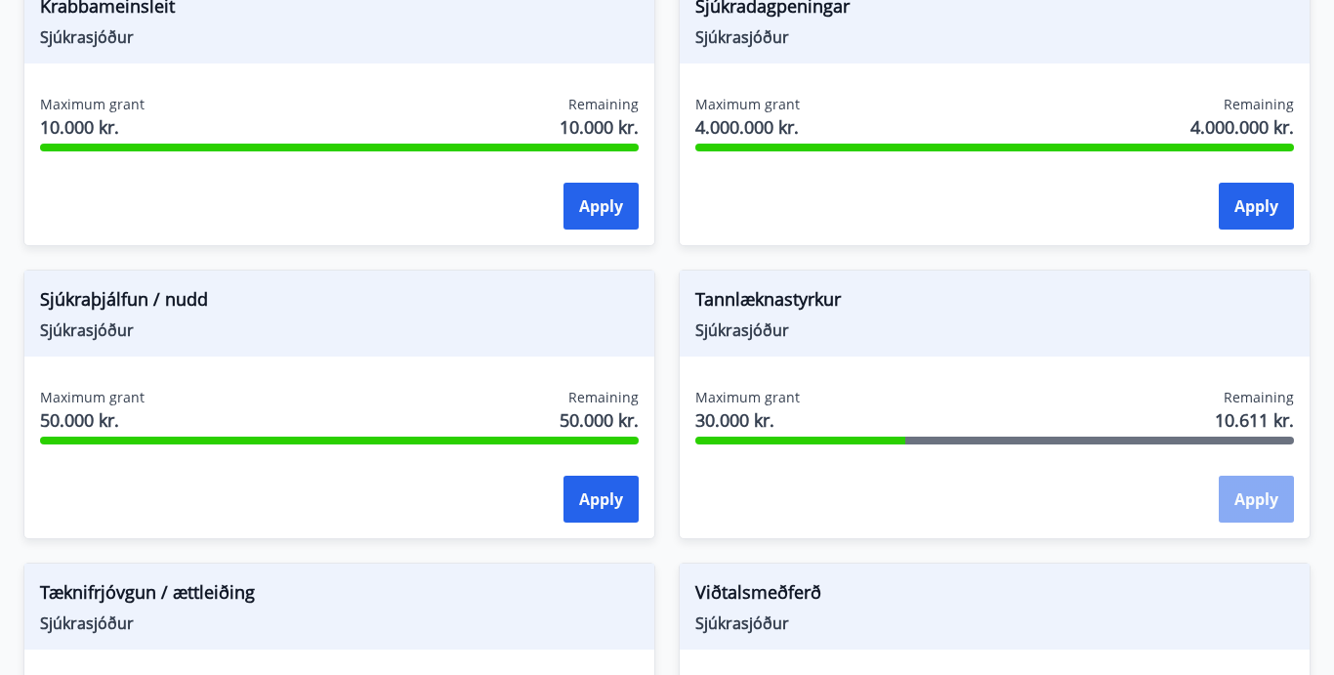
click at [1253, 510] on button "Apply" at bounding box center [1256, 499] width 75 height 47
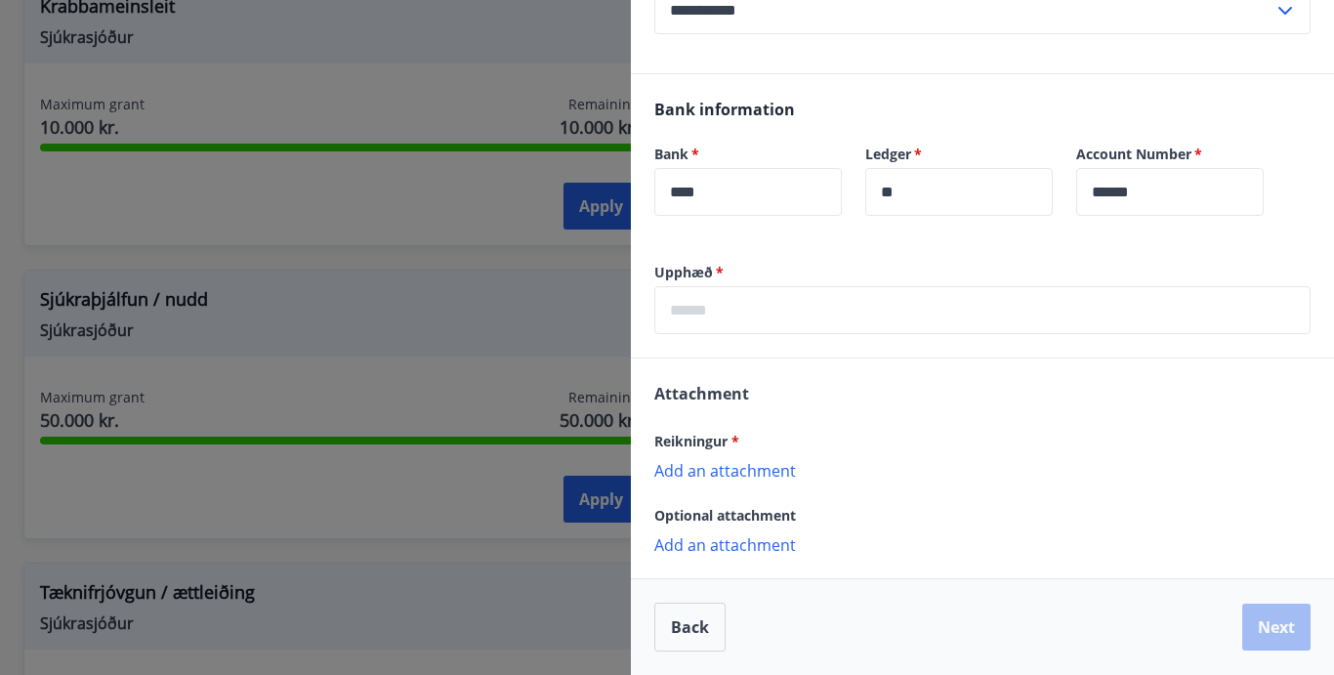
scroll to position [416, 0]
click at [817, 315] on input "text" at bounding box center [982, 310] width 656 height 48
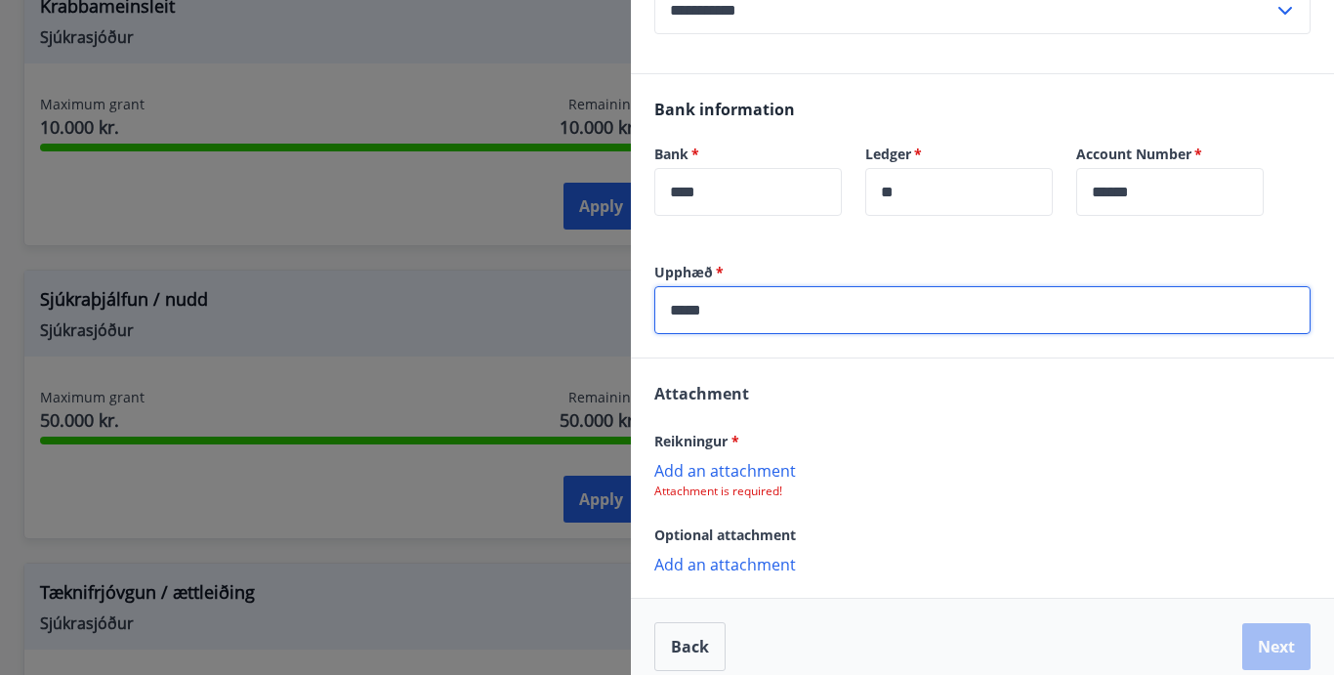
type input "*****"
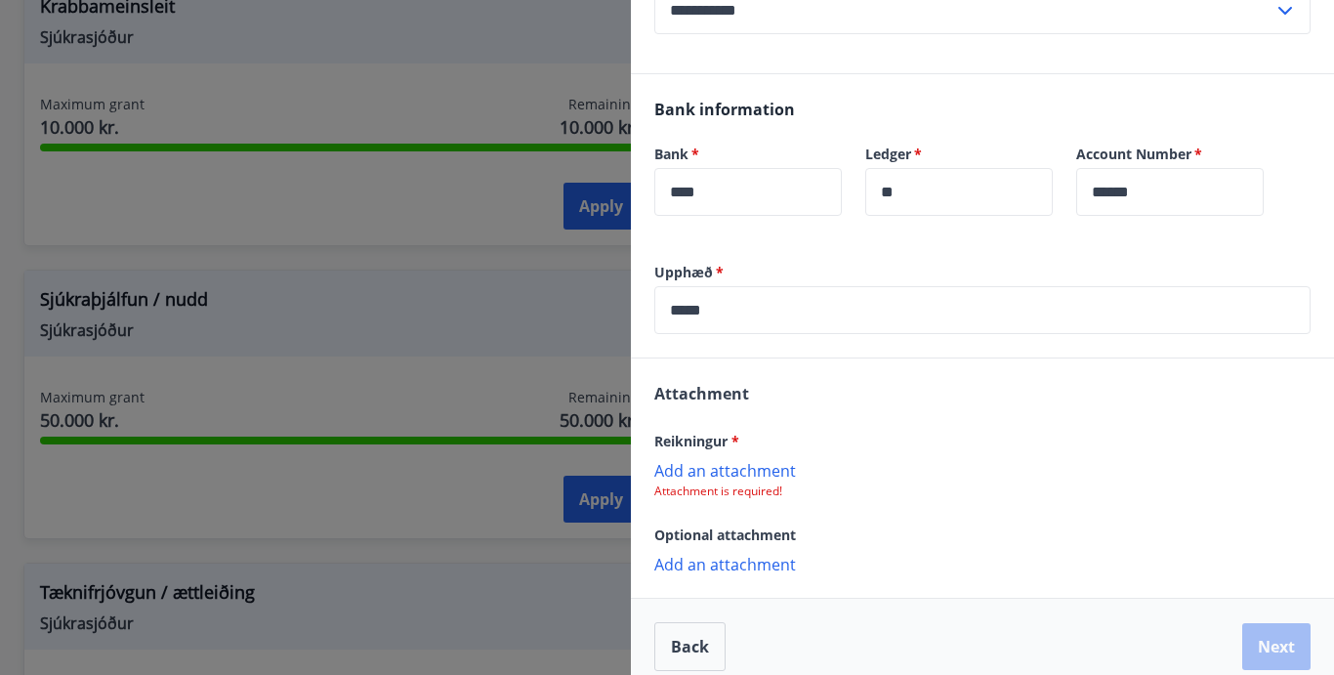
click at [736, 470] on p "Add an attachment" at bounding box center [982, 470] width 656 height 20
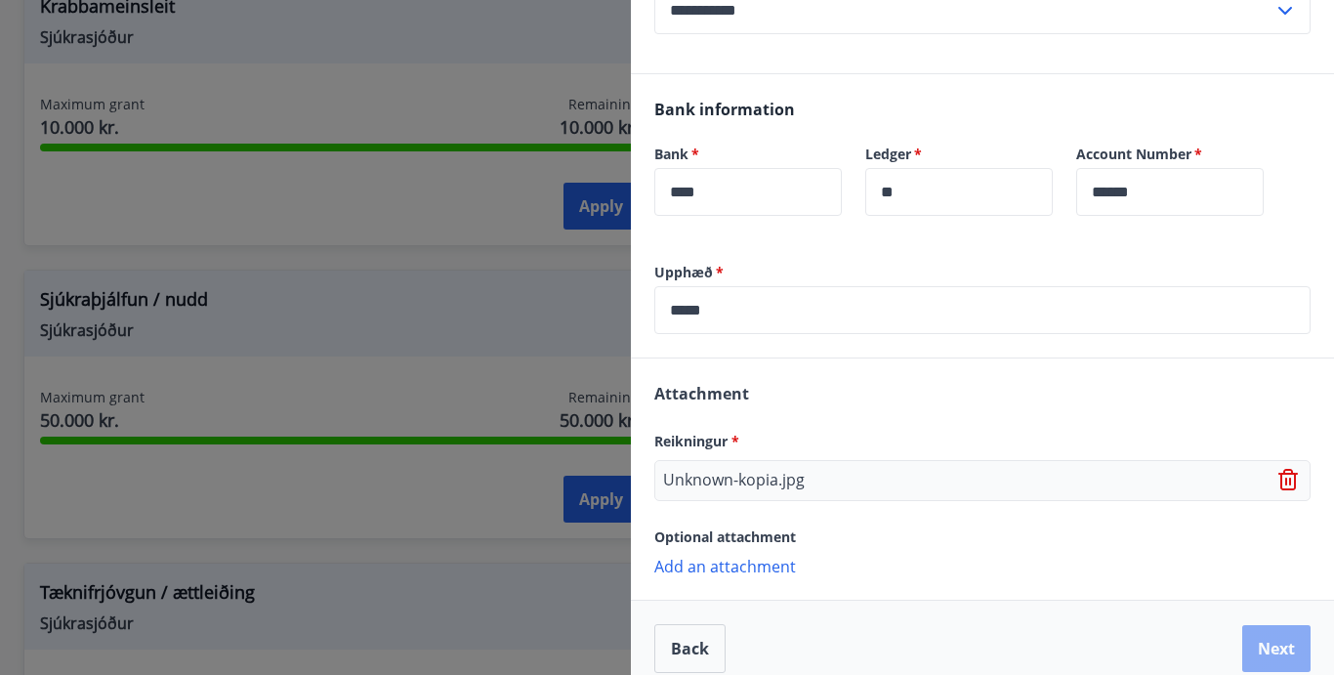
click at [1278, 644] on button "Next" at bounding box center [1276, 648] width 68 height 47
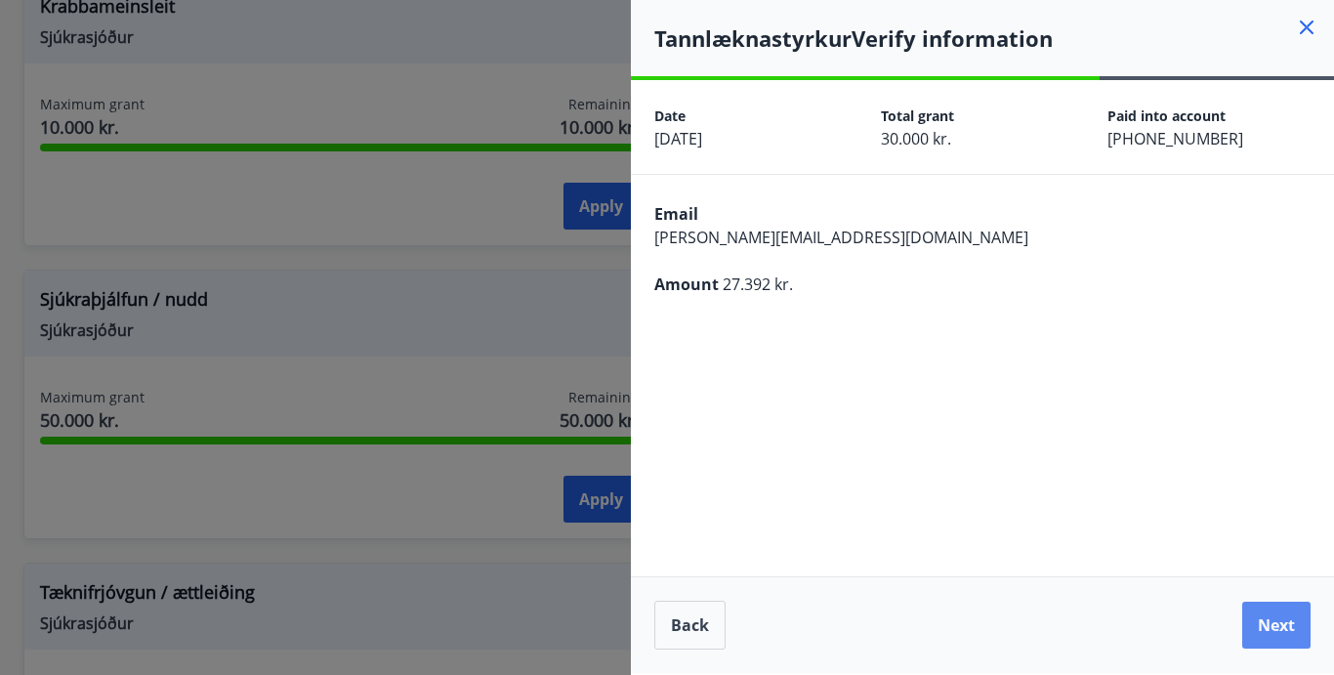
click at [1276, 627] on button "Next" at bounding box center [1276, 625] width 68 height 47
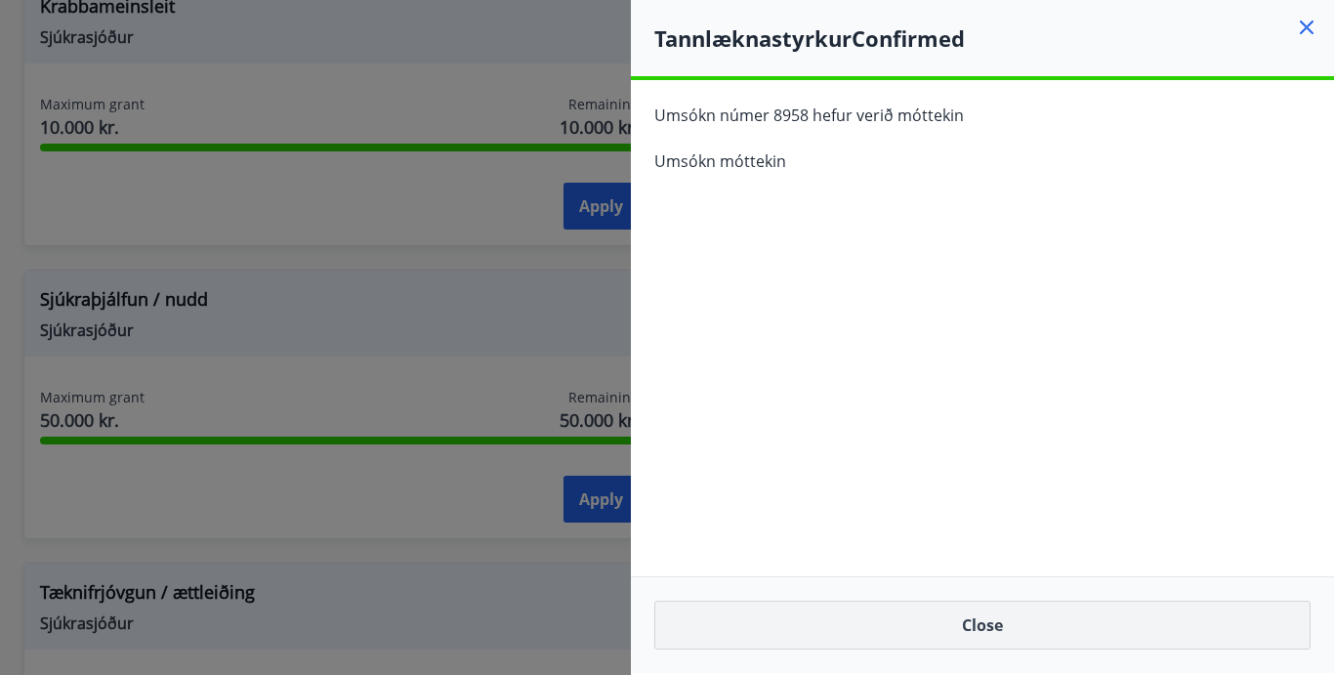
click at [1023, 628] on button "Close" at bounding box center [982, 625] width 656 height 49
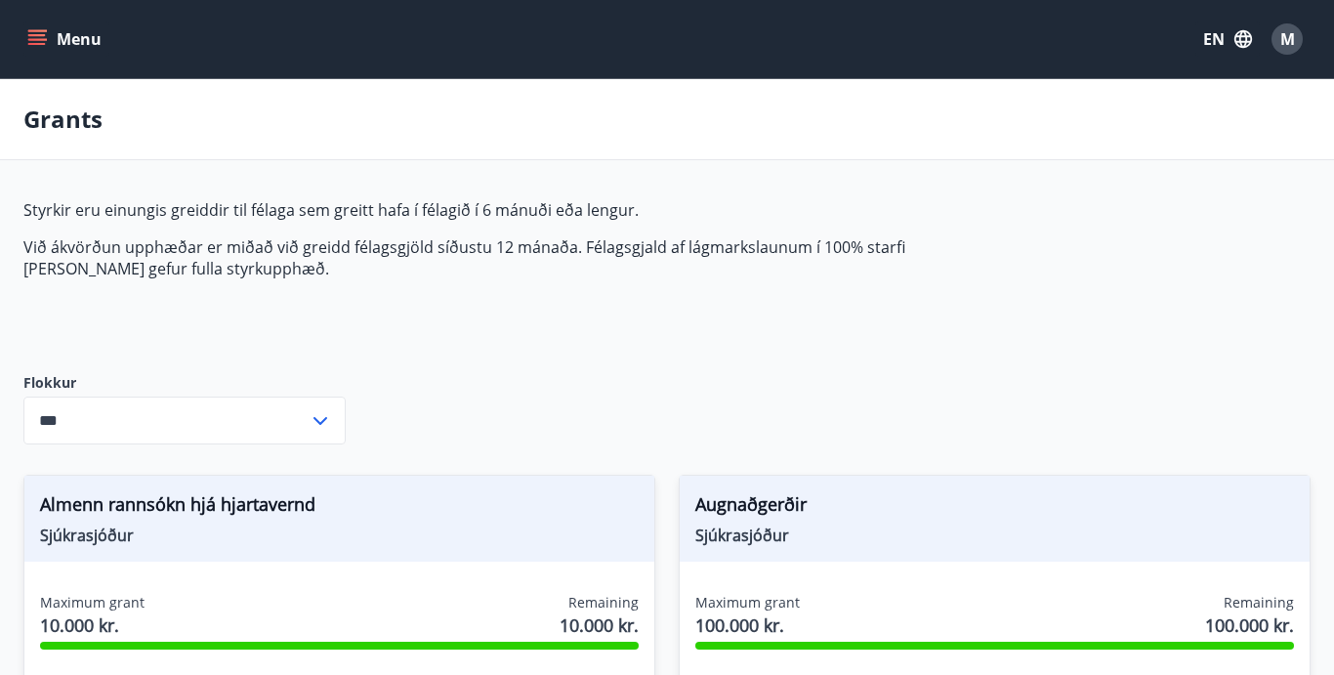
click at [37, 37] on icon "menu" at bounding box center [37, 39] width 20 height 20
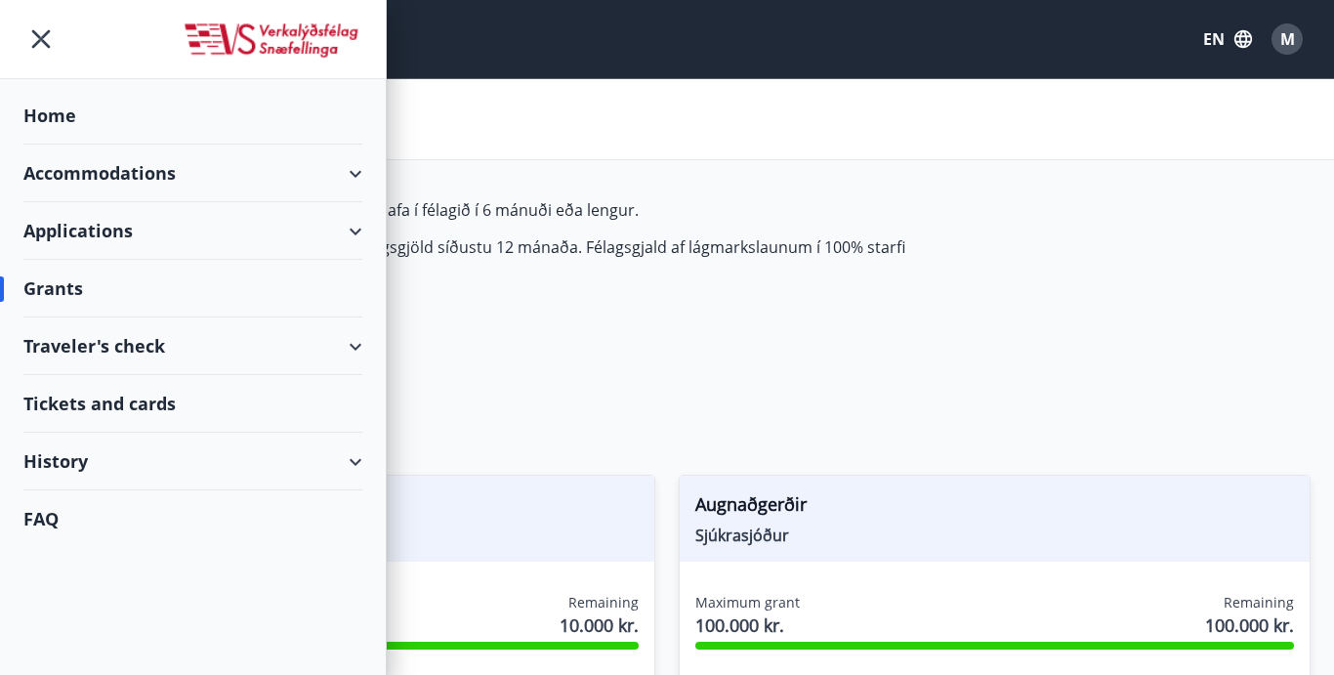
click at [62, 457] on div "History" at bounding box center [192, 462] width 339 height 58
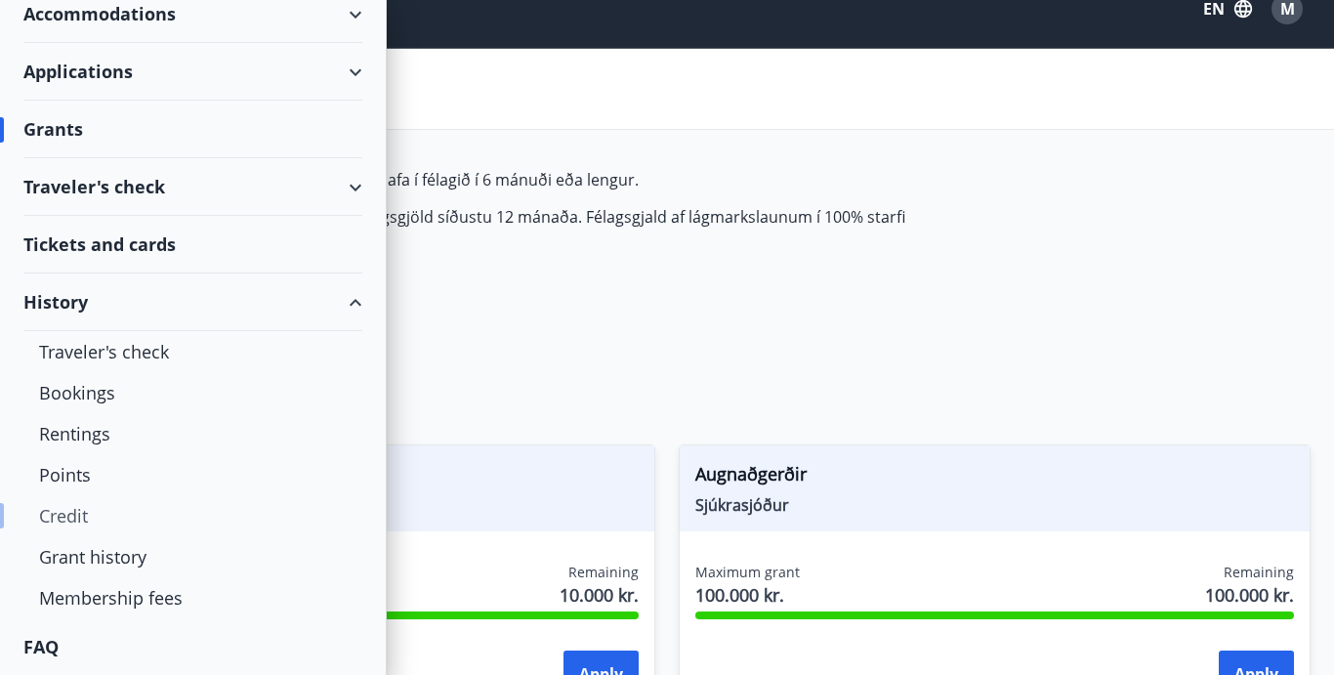
scroll to position [53, 0]
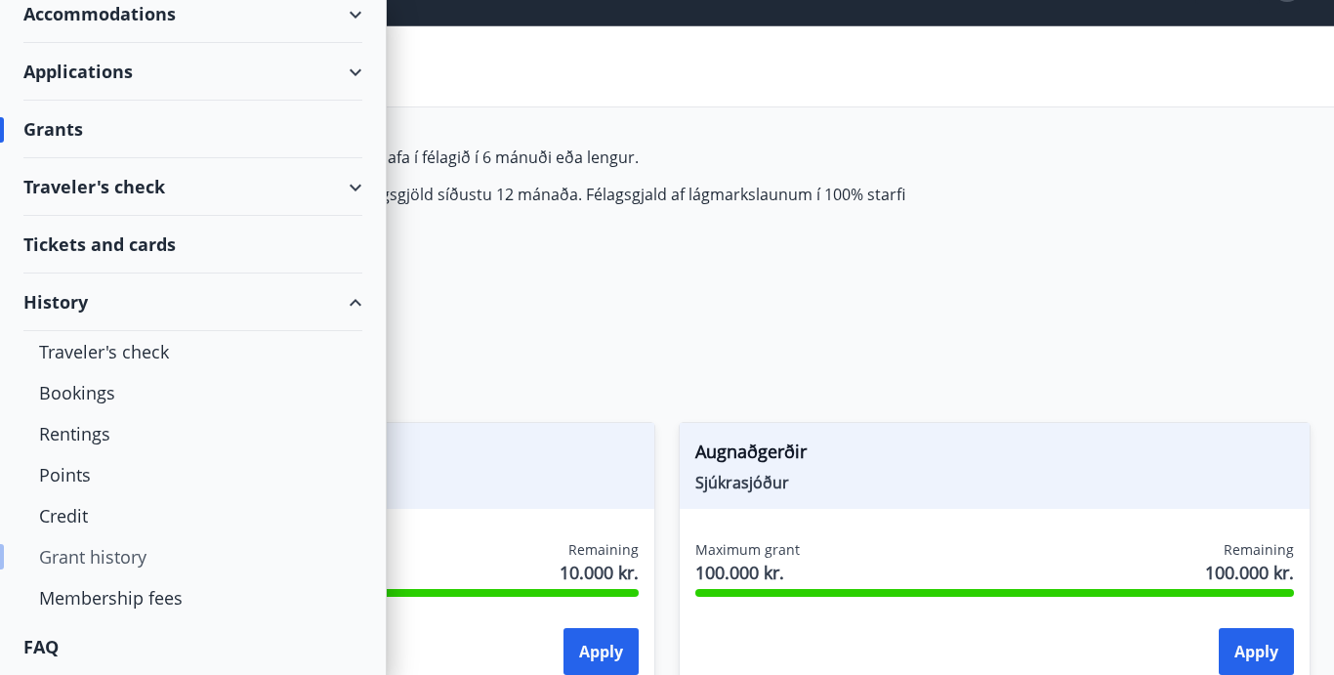
click at [85, 557] on div "Grant history" at bounding box center [193, 556] width 308 height 41
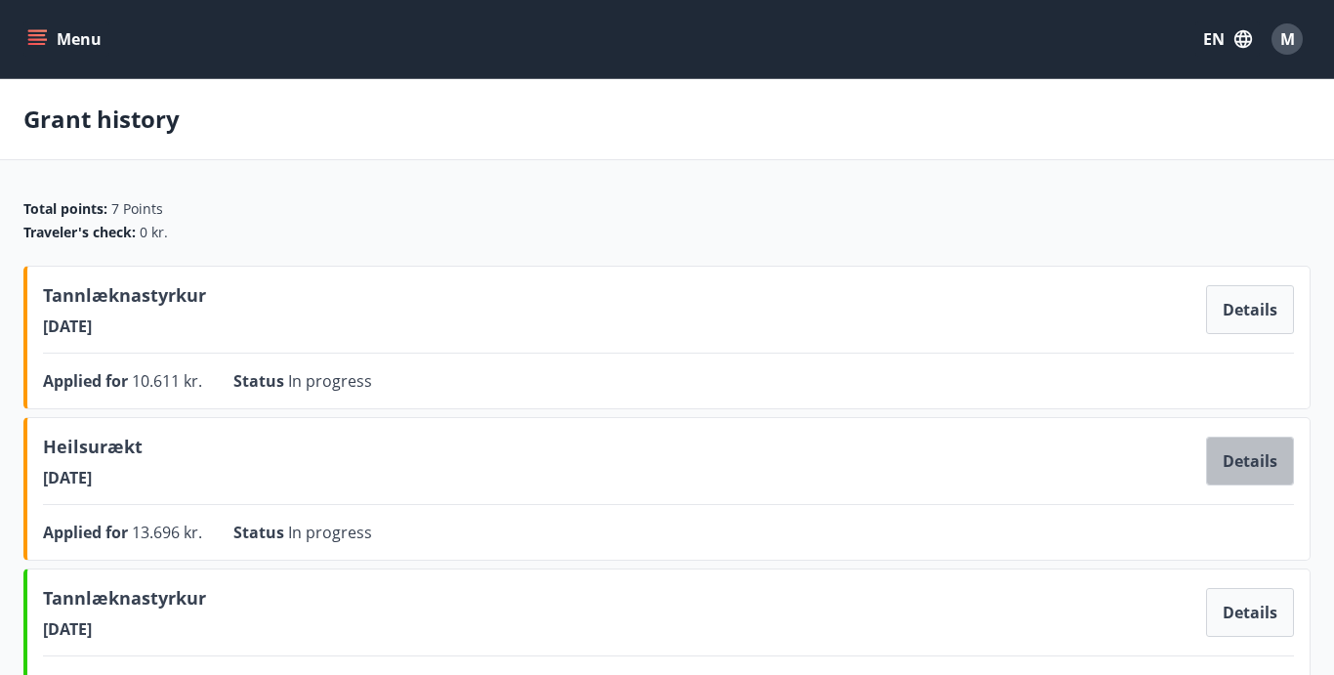
click at [1242, 454] on button "Details" at bounding box center [1250, 461] width 88 height 49
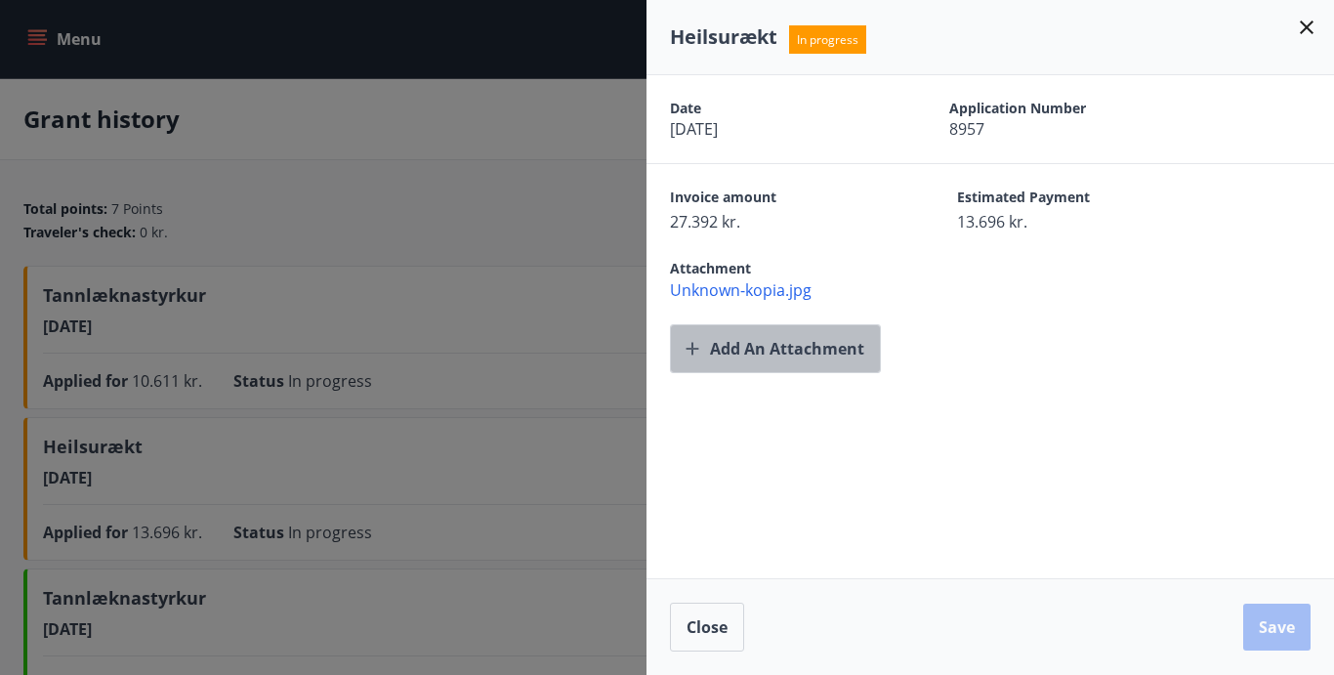
click at [813, 351] on button "Add an attachment" at bounding box center [775, 348] width 211 height 49
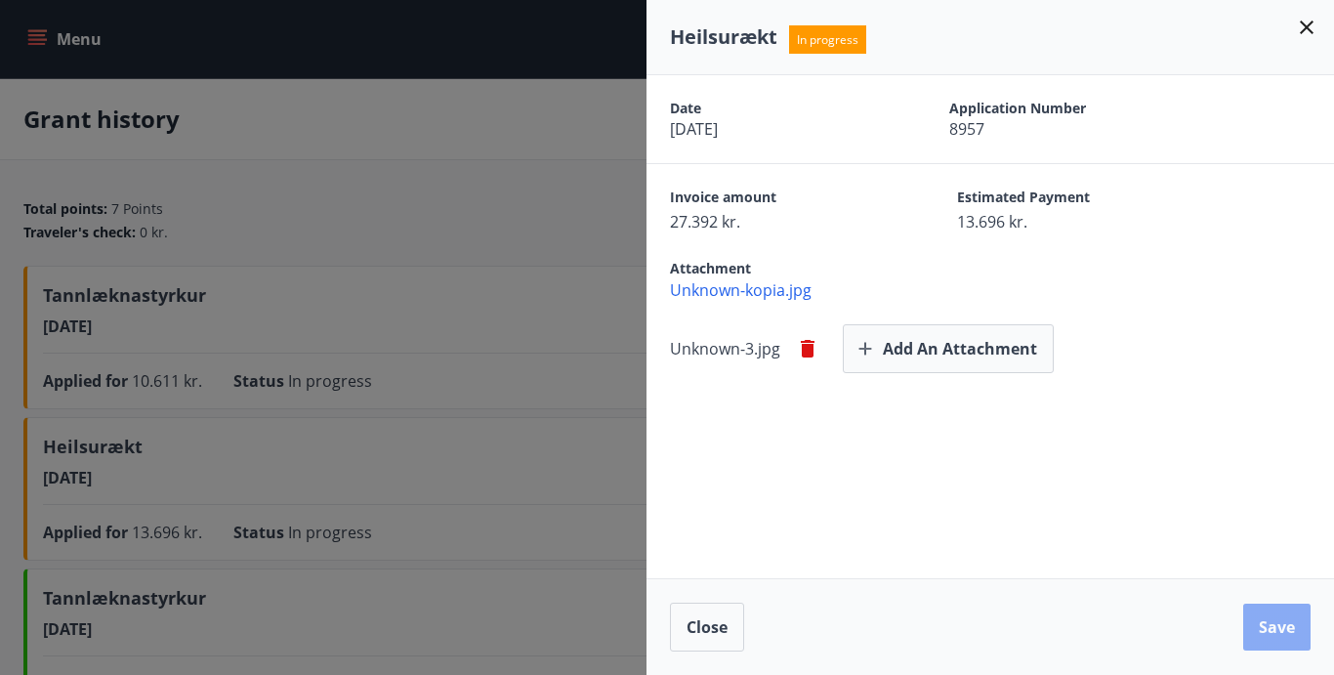
click at [1279, 623] on button "Save" at bounding box center [1276, 627] width 67 height 47
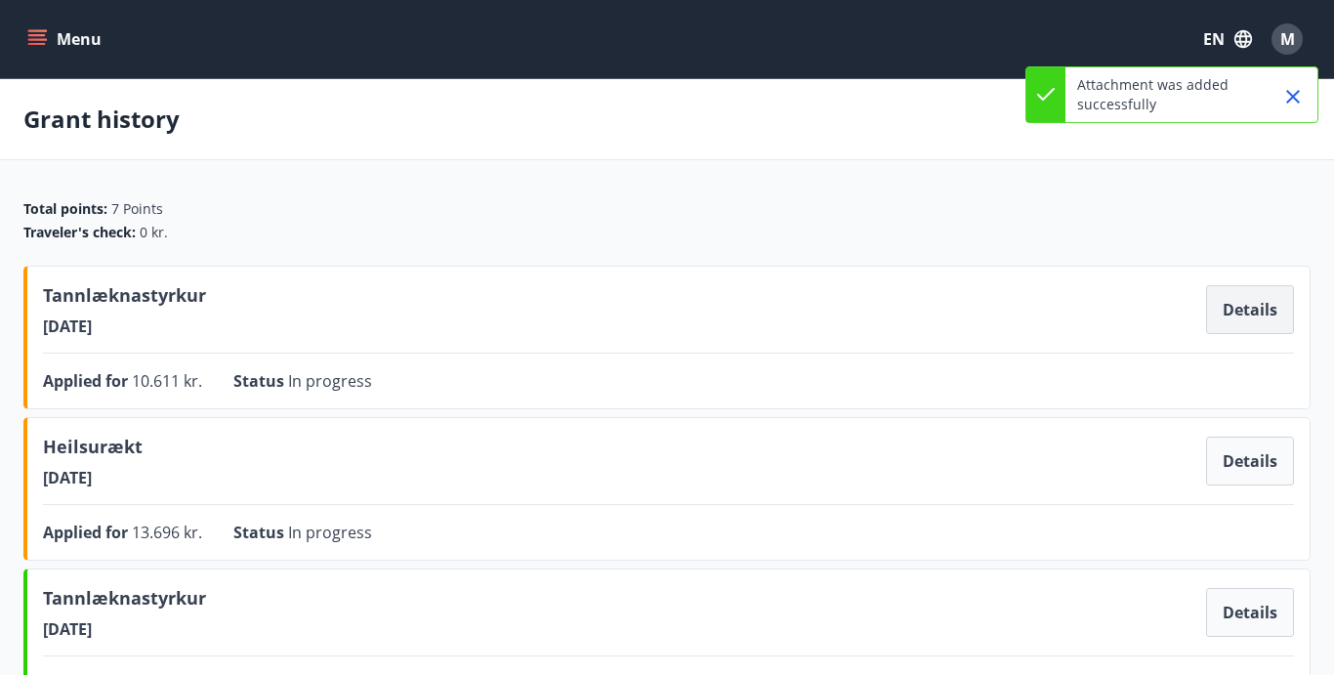
click at [1234, 303] on button "Details" at bounding box center [1250, 309] width 88 height 49
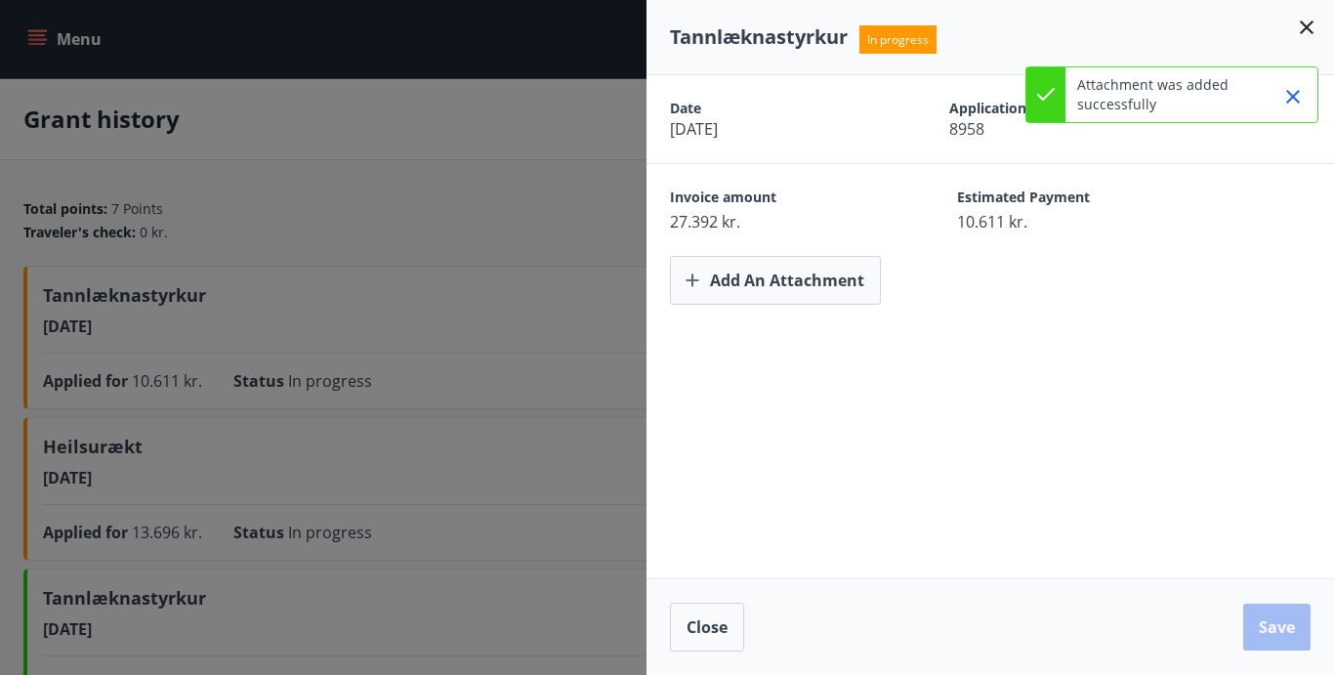
click at [1302, 30] on icon at bounding box center [1306, 27] width 23 height 23
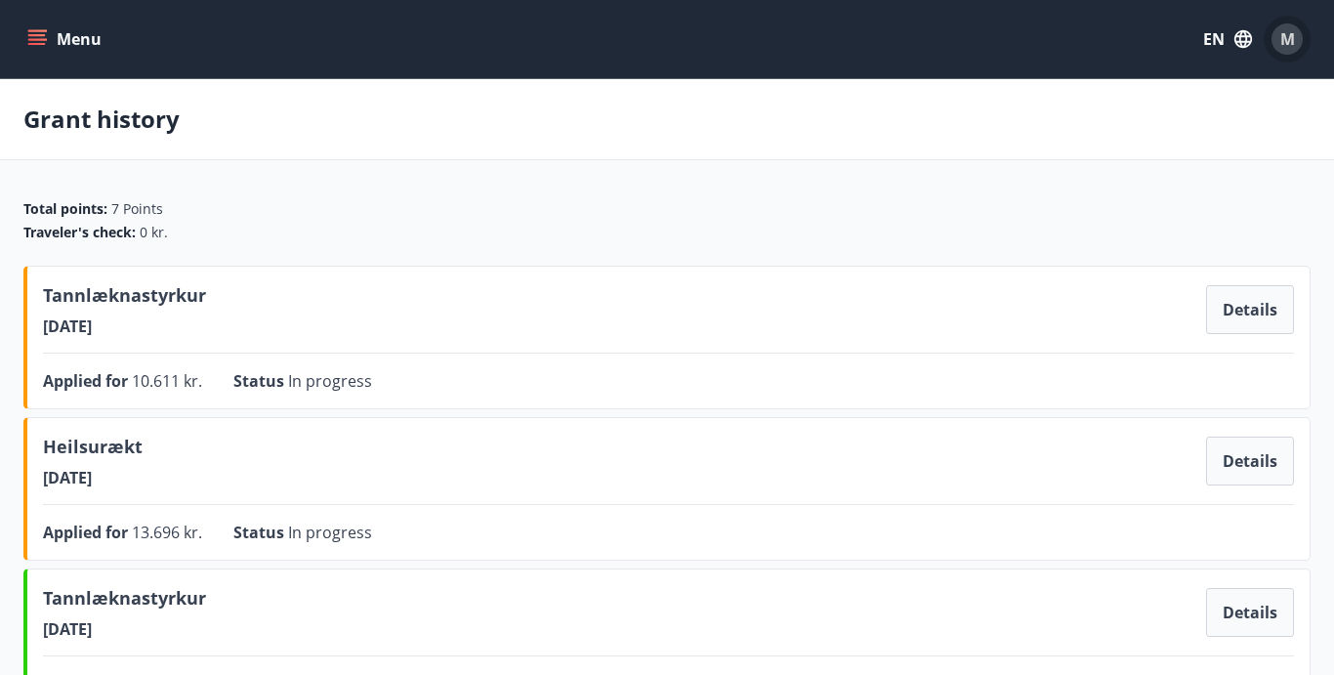
click at [1292, 46] on span "M" at bounding box center [1287, 38] width 15 height 21
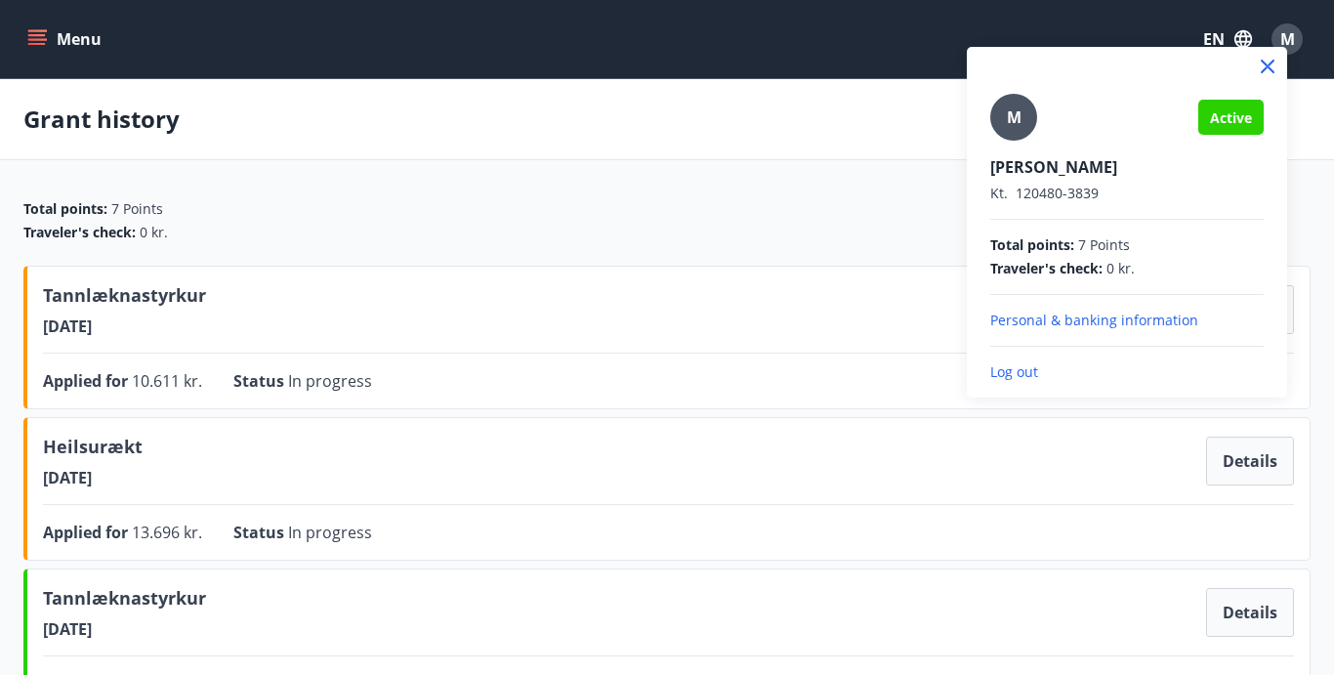
click at [1013, 367] on p "Log out" at bounding box center [1126, 372] width 273 height 20
